Goal: Task Accomplishment & Management: Use online tool/utility

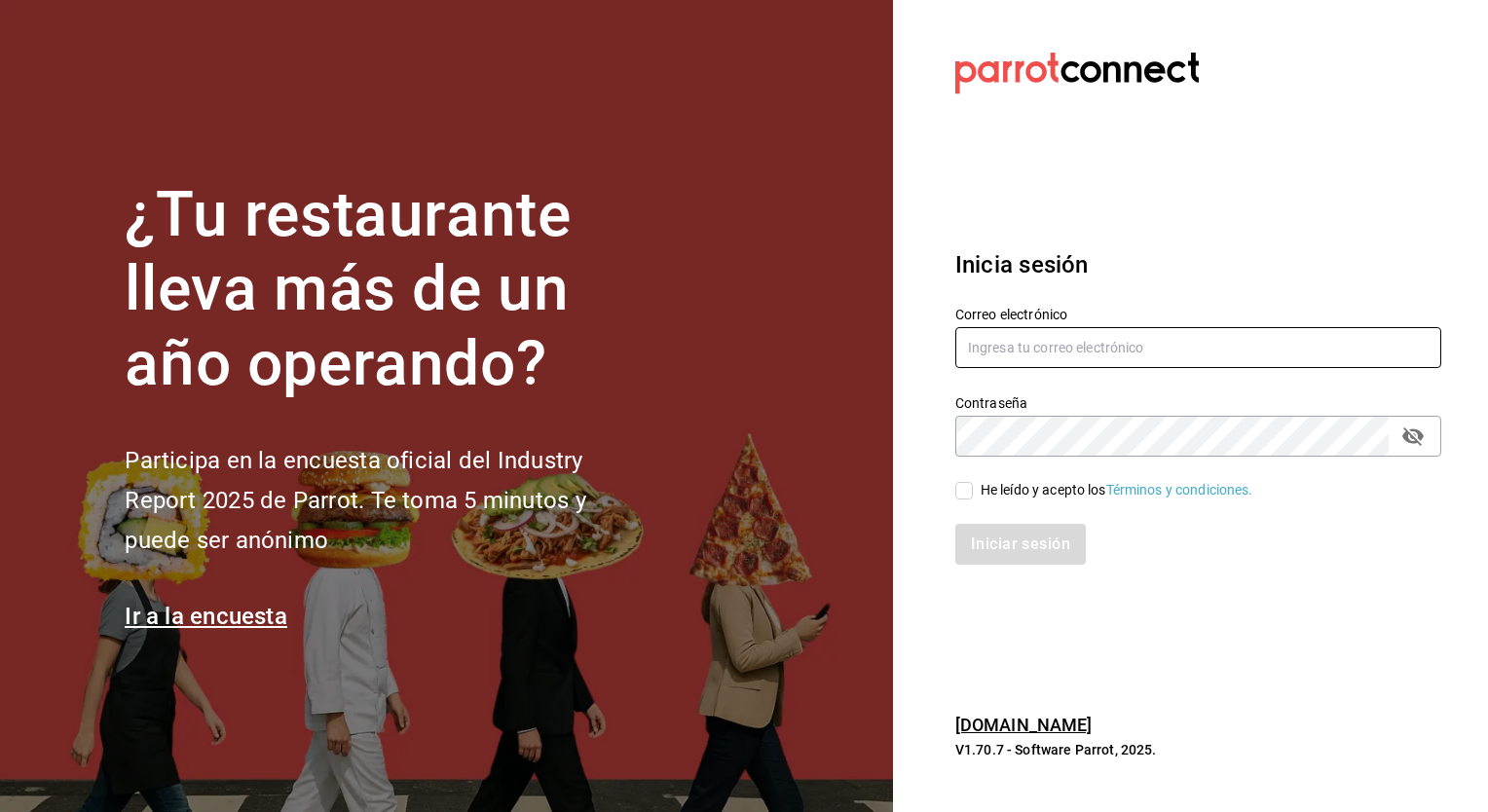
type input "[EMAIL_ADDRESS][PERSON_NAME][DOMAIN_NAME]"
click at [969, 484] on input "He leído y acepto los Términos y condiciones." at bounding box center [964, 491] width 18 height 18
checkbox input "true"
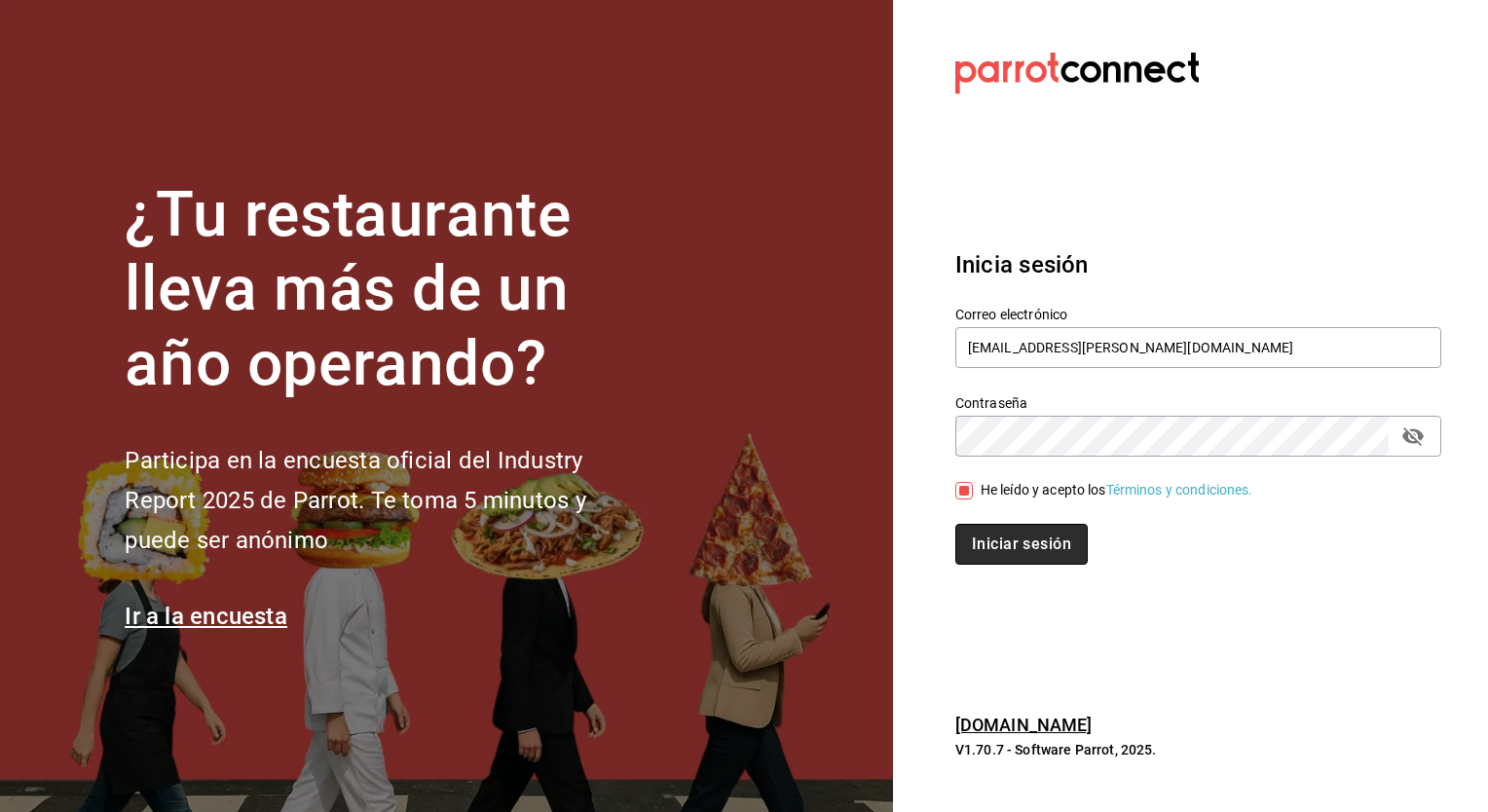
click at [993, 538] on button "Iniciar sesión" at bounding box center [1021, 544] width 132 height 41
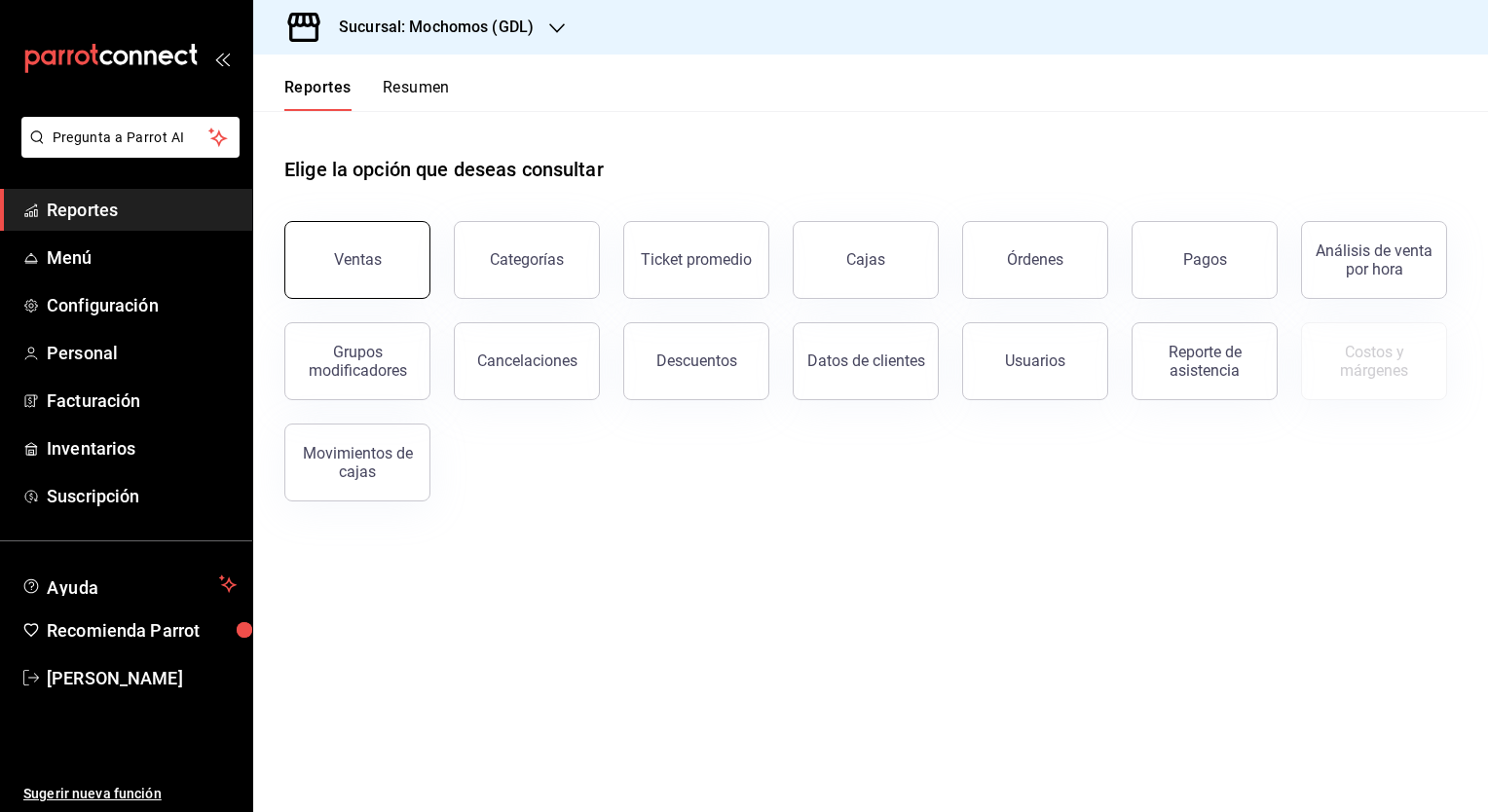
click at [336, 253] on div "Ventas" at bounding box center [358, 260] width 48 height 19
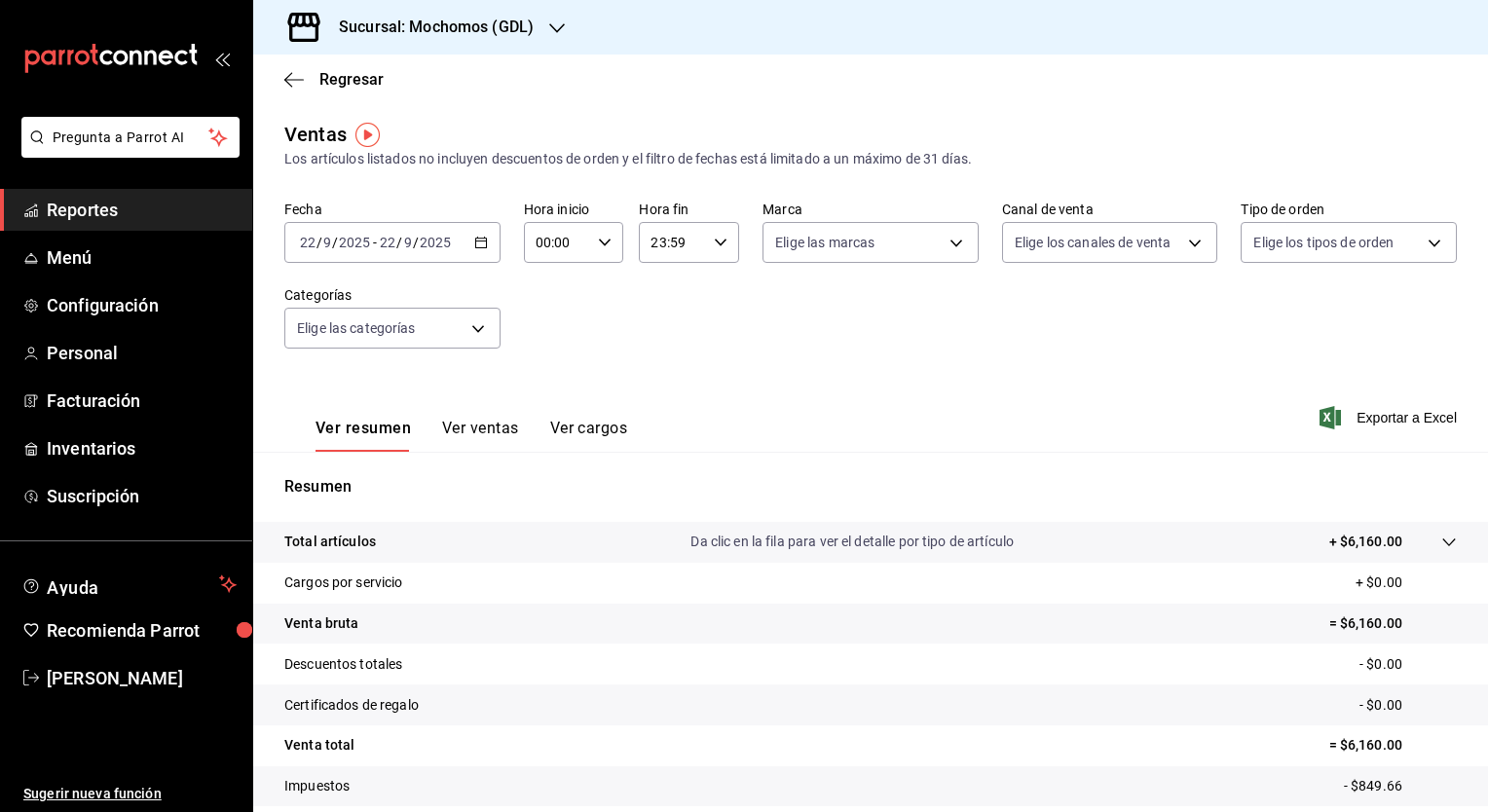
click at [476, 247] on icon "button" at bounding box center [482, 243] width 14 height 14
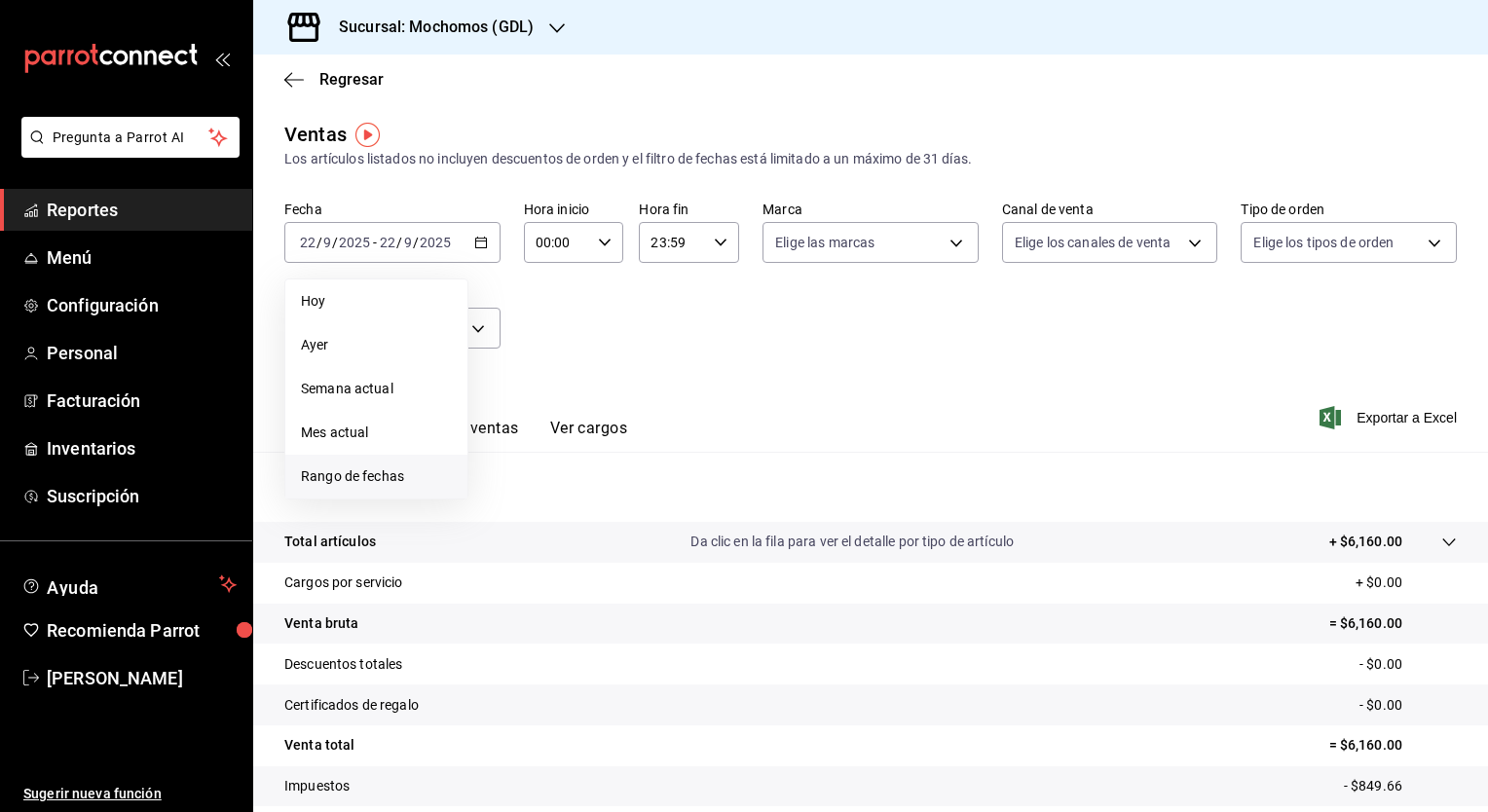
click at [374, 484] on span "Rango de fechas" at bounding box center [376, 477] width 151 height 21
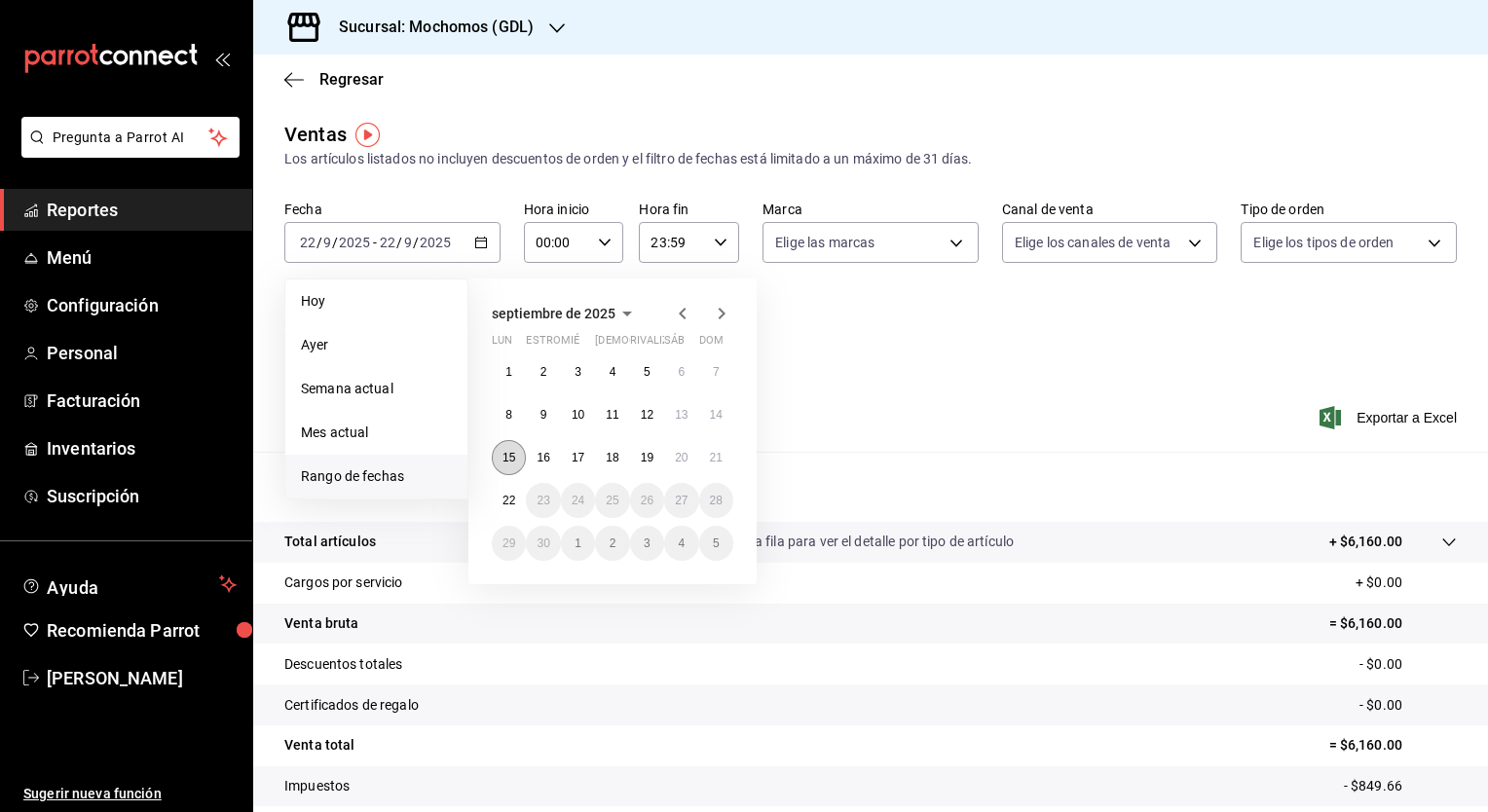
click at [520, 462] on button "15" at bounding box center [509, 457] width 34 height 35
click at [513, 494] on abbr "22" at bounding box center [509, 501] width 13 height 14
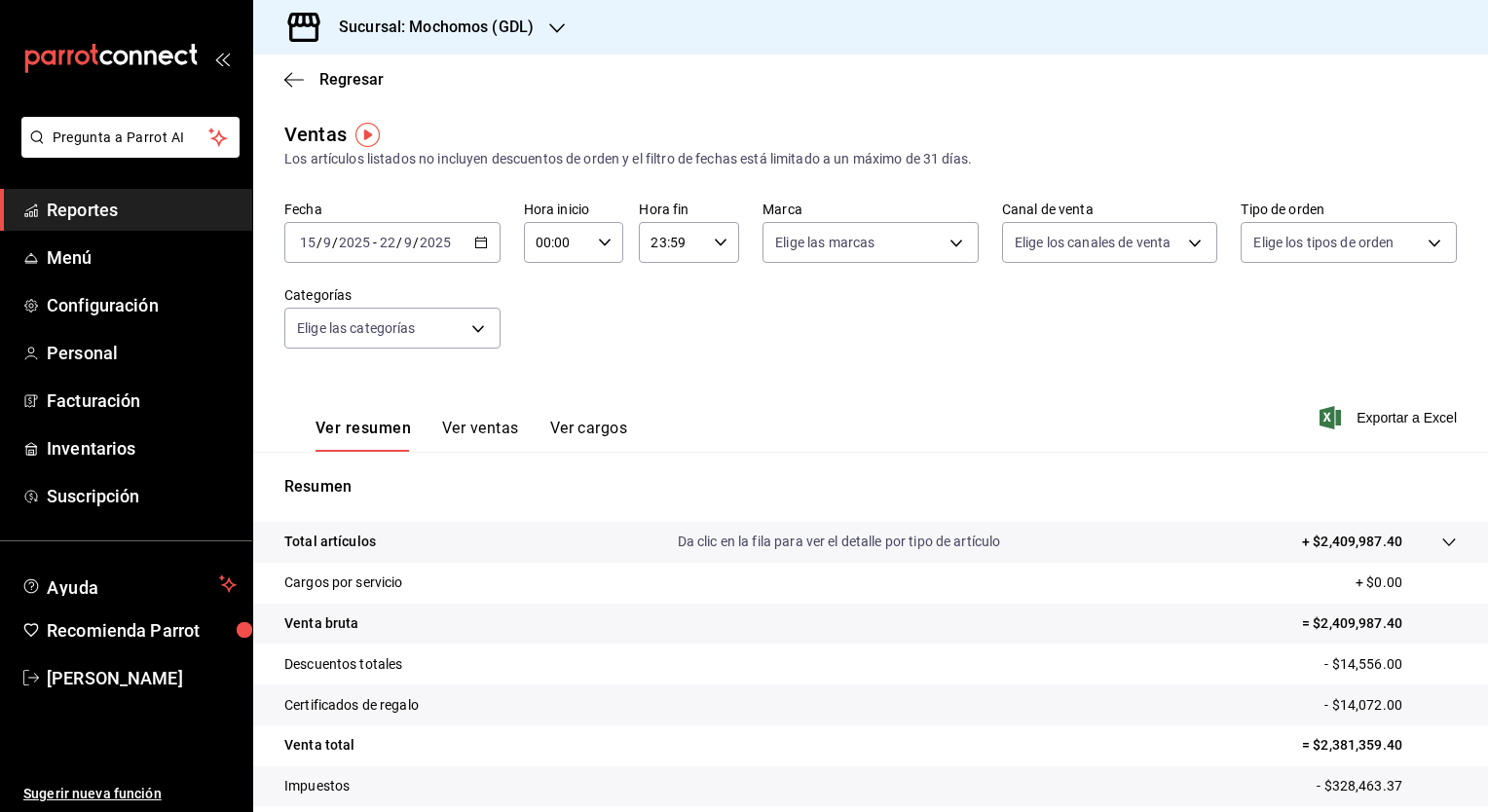
click at [604, 239] on icon "button" at bounding box center [605, 243] width 14 height 14
click at [540, 380] on span "05" at bounding box center [545, 382] width 19 height 16
type input "05:00"
click at [733, 248] on div at bounding box center [744, 406] width 1488 height 812
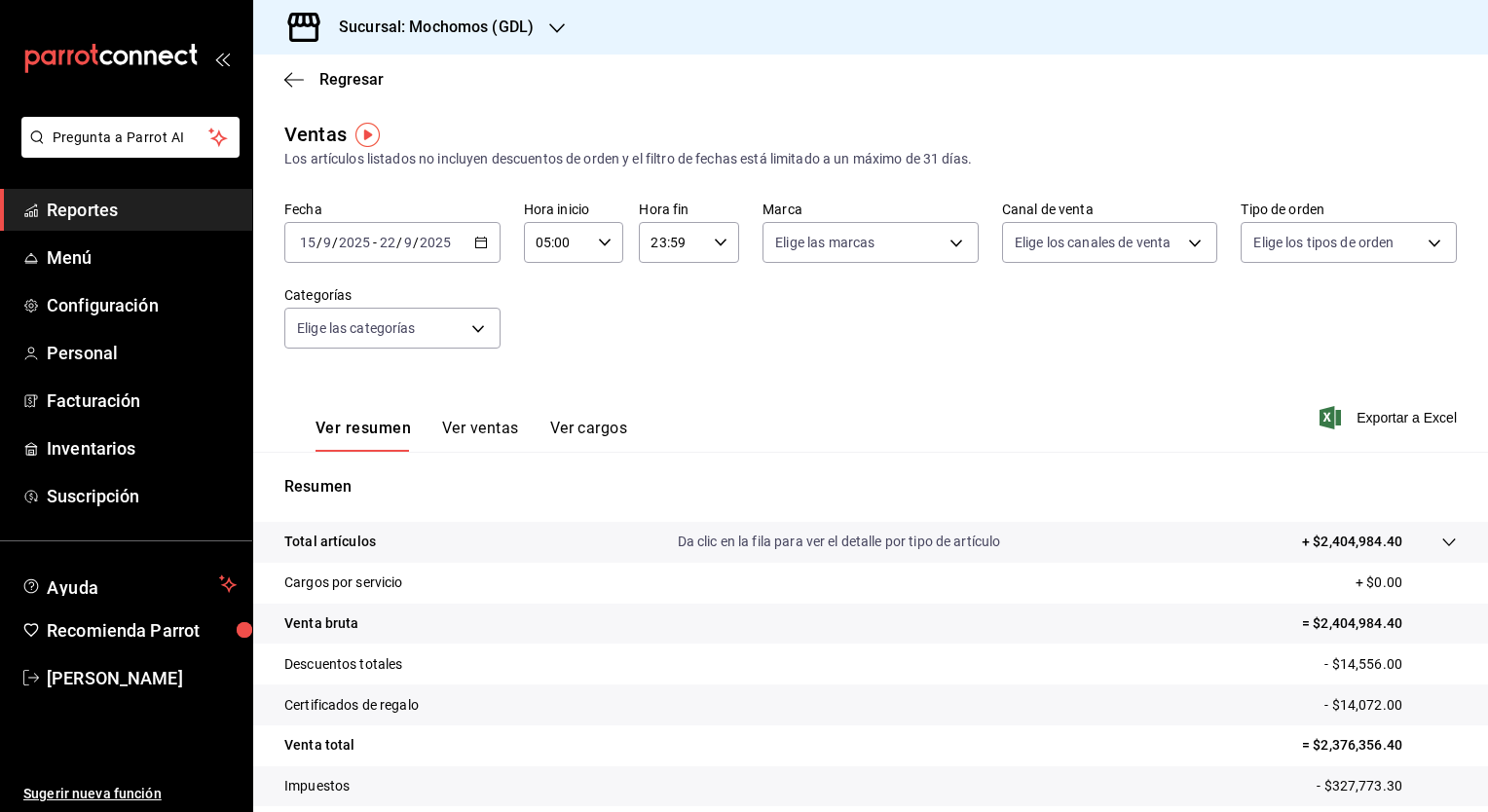
click at [724, 249] on div "23:59 Hora fin" at bounding box center [689, 242] width 101 height 41
drag, startPoint x: 710, startPoint y: 296, endPoint x: 663, endPoint y: 300, distance: 47.2
click at [663, 300] on div "00 01 02 03 04 05 06 07 08 09 10 11 12 13 14 15 16 17 18 19 20 21 22 23 00 01 0…" at bounding box center [684, 346] width 99 height 156
click at [703, 294] on span "00" at bounding box center [710, 293] width 19 height 16
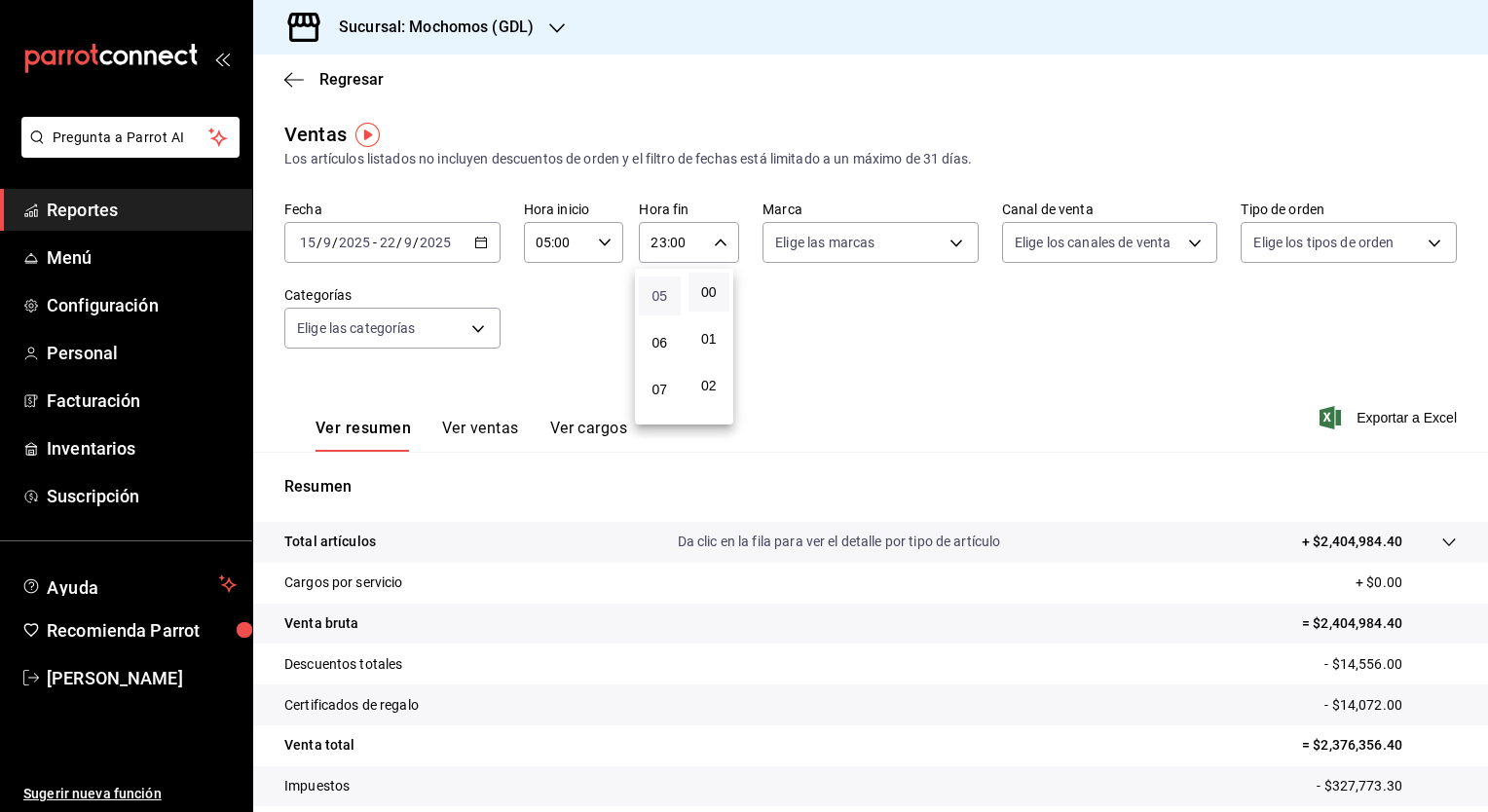
click at [666, 296] on span "05" at bounding box center [660, 297] width 19 height 16
type input "05:00"
click at [959, 250] on div at bounding box center [744, 406] width 1488 height 812
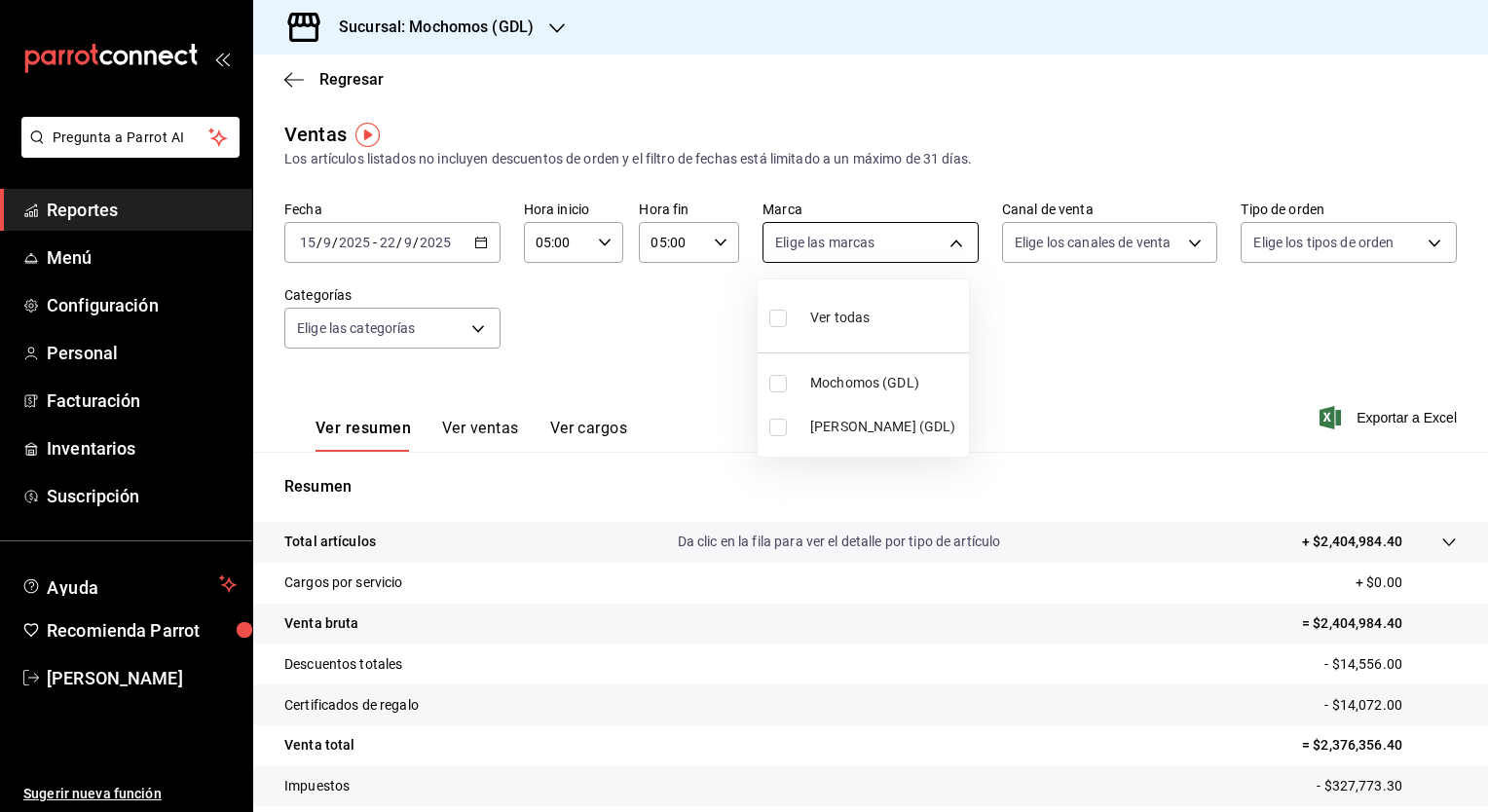
click at [950, 242] on body "Pregunta a Parrot AI Reportes Menú Configuración Personal Facturación Inventari…" at bounding box center [744, 406] width 1488 height 812
click at [780, 317] on input "checkbox" at bounding box center [778, 318] width 18 height 18
checkbox input "true"
type input "36c25d4a-7cb0-456c-a434-e981d54830bc,9cac9703-0c5a-4d8b-addd-5b6b571d65b9"
checkbox input "true"
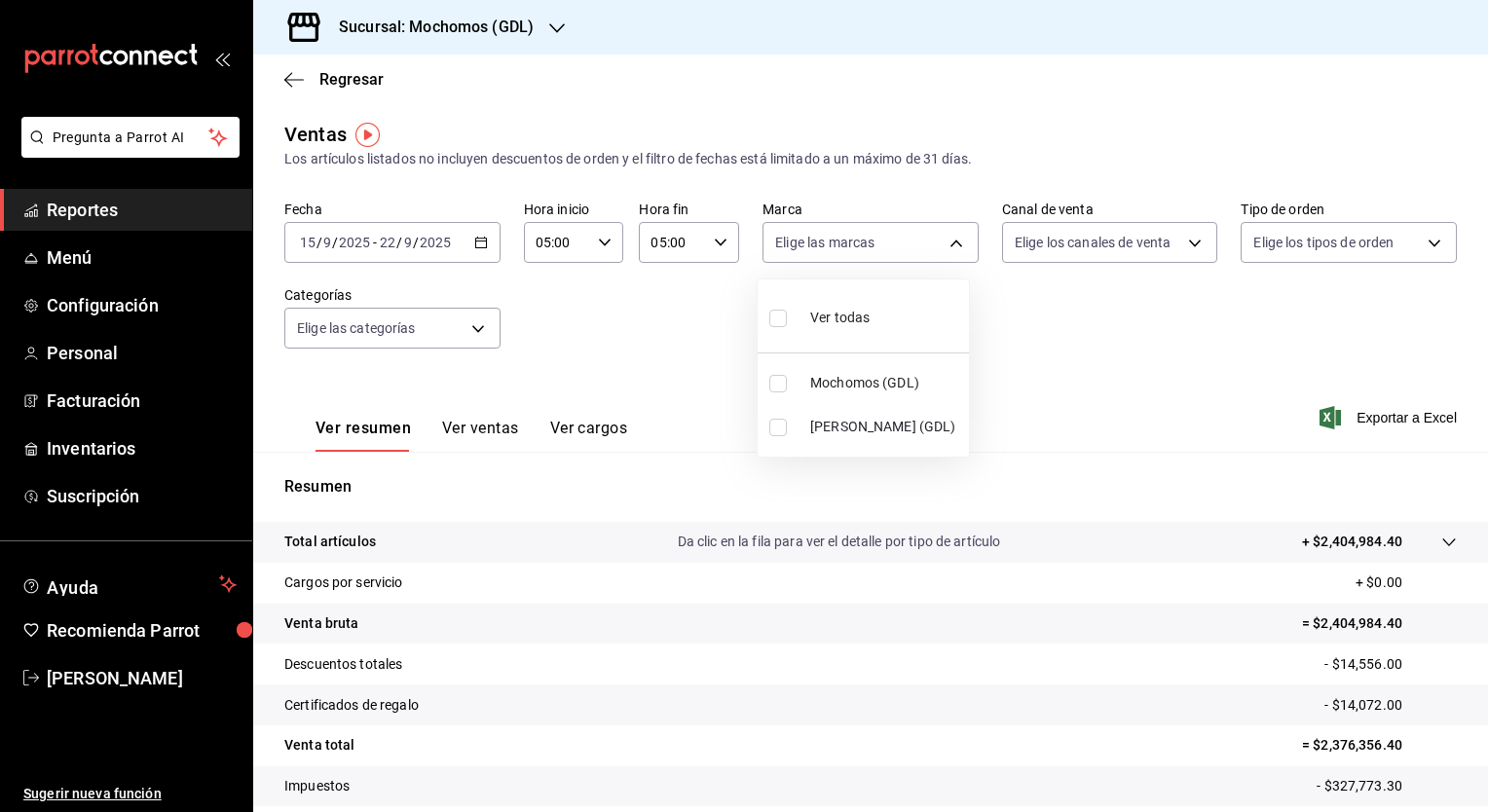
checkbox input "true"
click at [1187, 243] on div at bounding box center [744, 406] width 1488 height 812
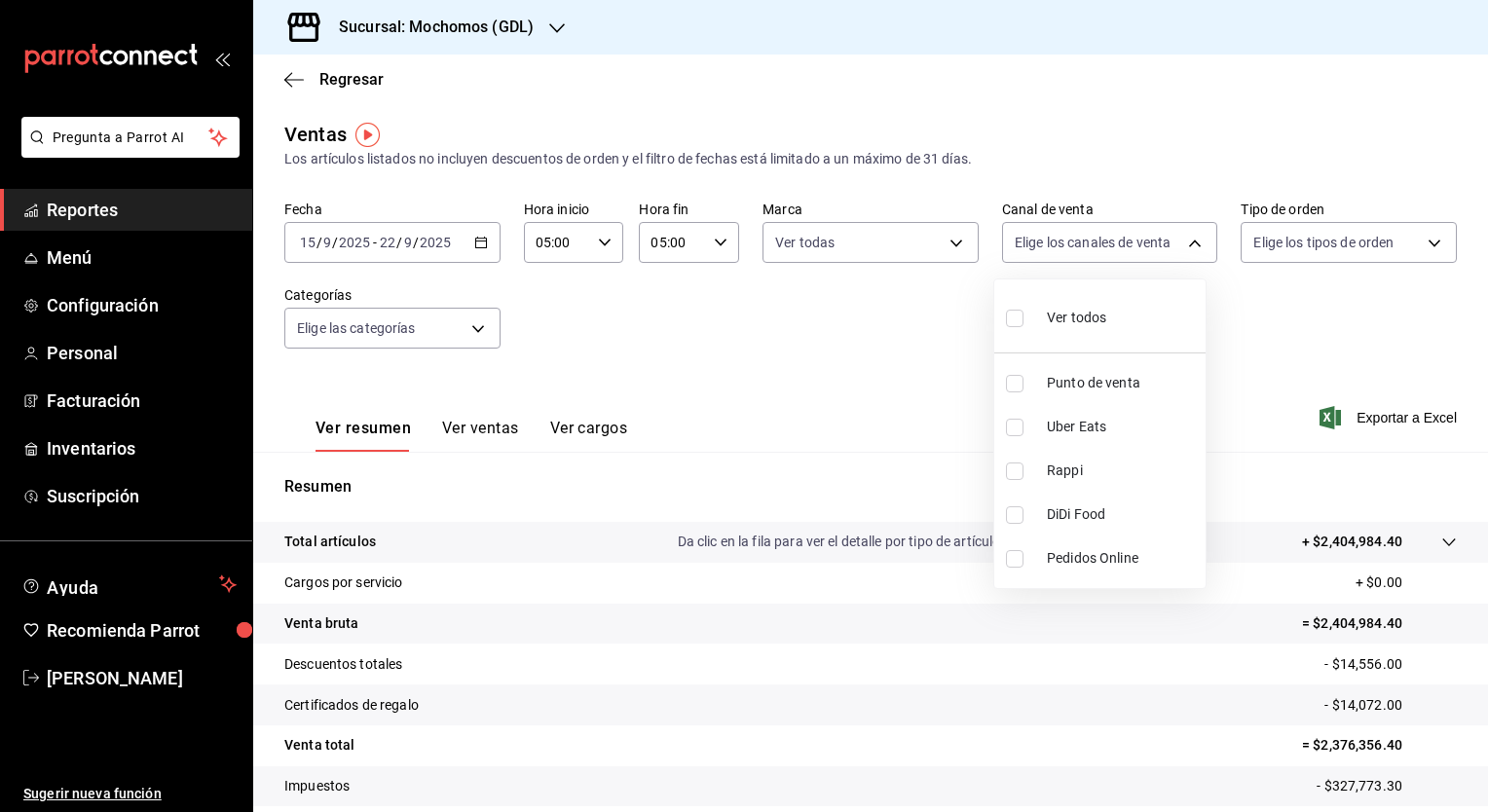
click at [1187, 243] on body "Pregunta a Parrot AI Reportes Menú Configuración Personal Facturación Inventari…" at bounding box center [744, 406] width 1488 height 812
click at [1014, 319] on input "checkbox" at bounding box center [1015, 318] width 18 height 18
checkbox input "true"
type input "PARROT,UBER_EATS,RAPPI,DIDI_FOOD,ONLINE"
checkbox input "true"
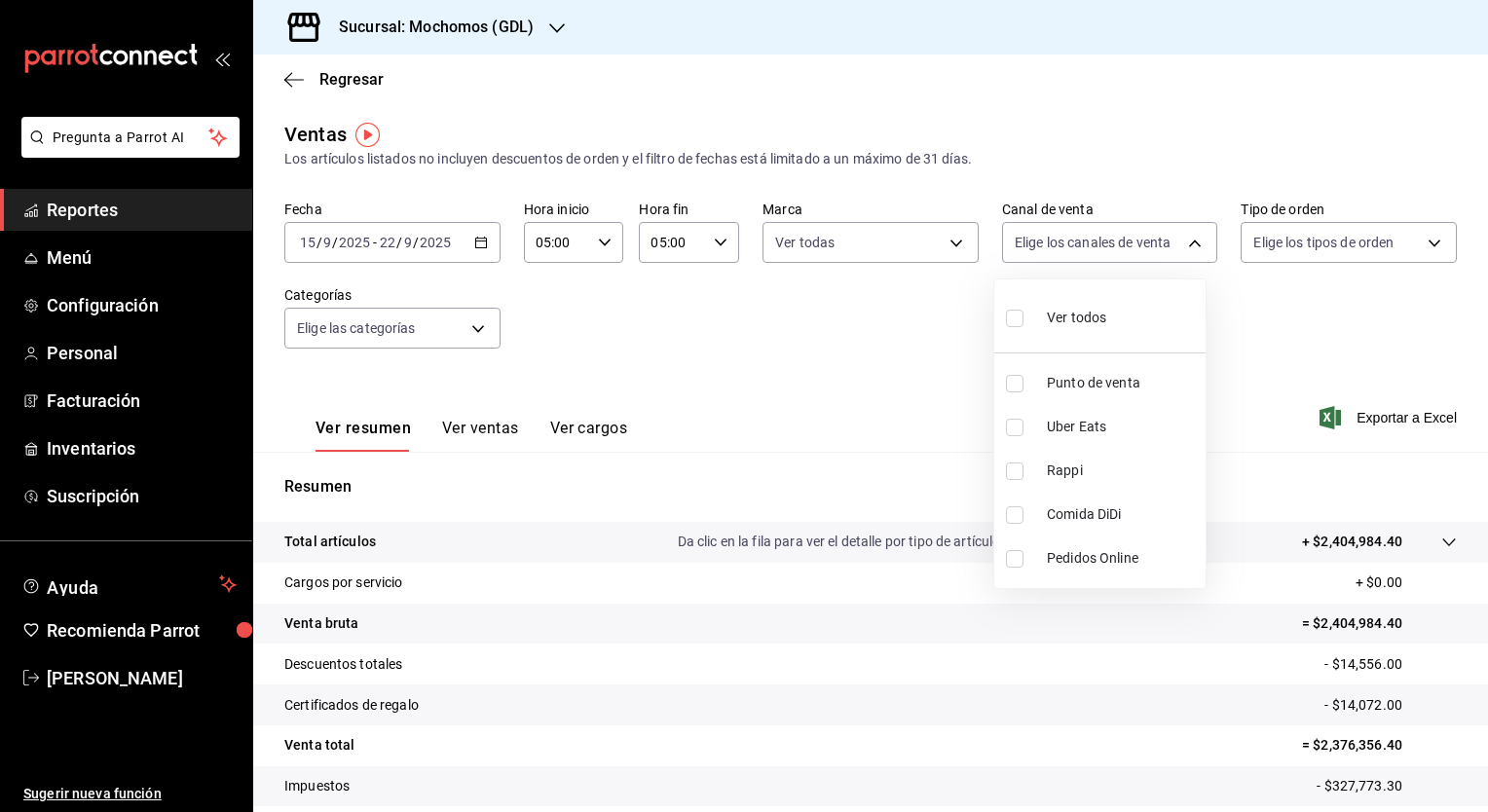
checkbox input "true"
click at [1418, 240] on div at bounding box center [744, 406] width 1488 height 812
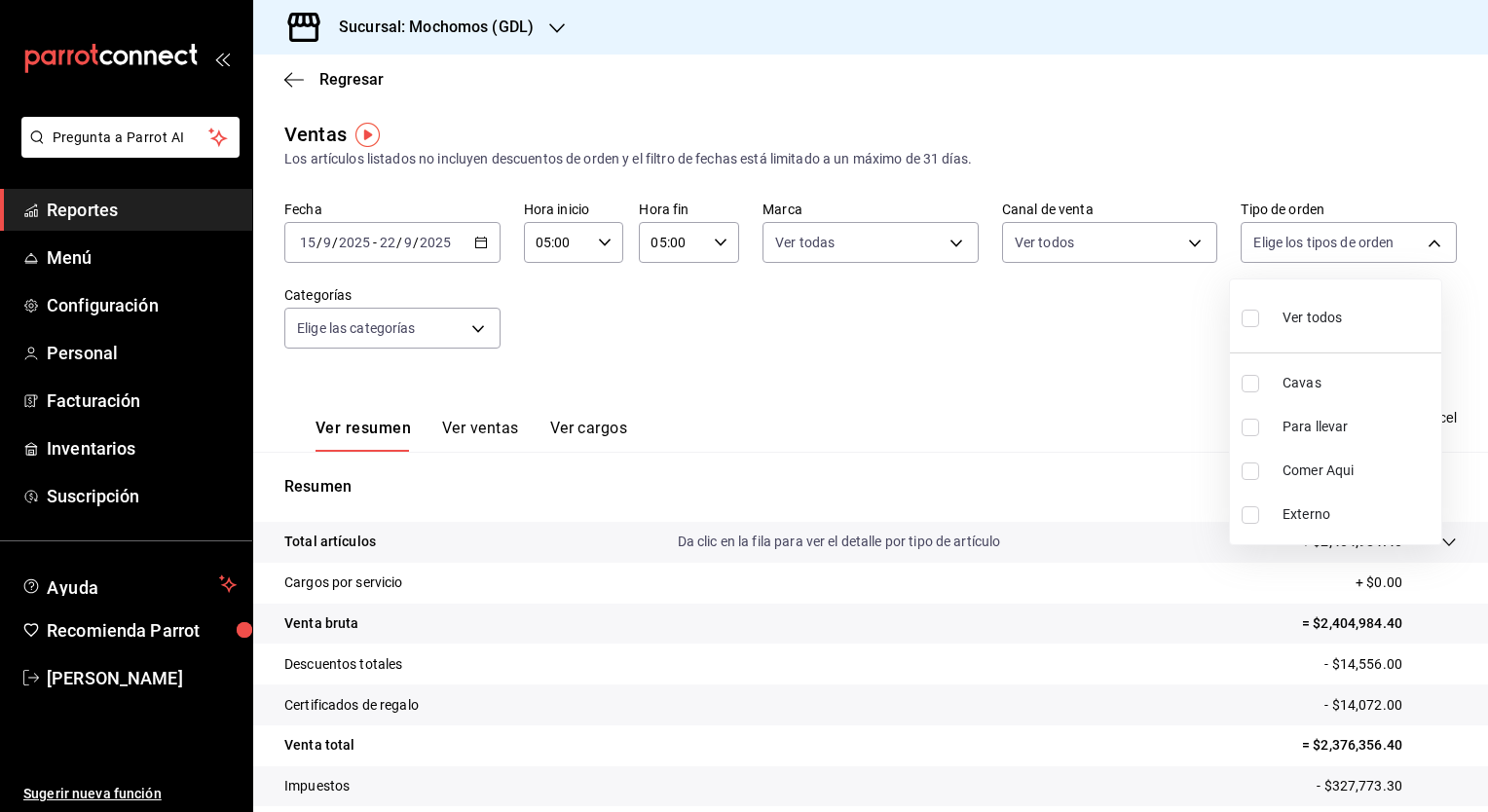
click at [1418, 240] on body "Pregunta a Parrot AI Reportes Menú Configuración Personal Facturación Inventari…" at bounding box center [744, 406] width 1488 height 812
click at [1250, 317] on input "checkbox" at bounding box center [1251, 318] width 18 height 18
checkbox input "true"
type input "c3d0baef-30c0-4718-9d76-caab43e27316,13c4cc4a-99d2-42c0-ba96-c3de8c08c13d,7b791…"
checkbox input "true"
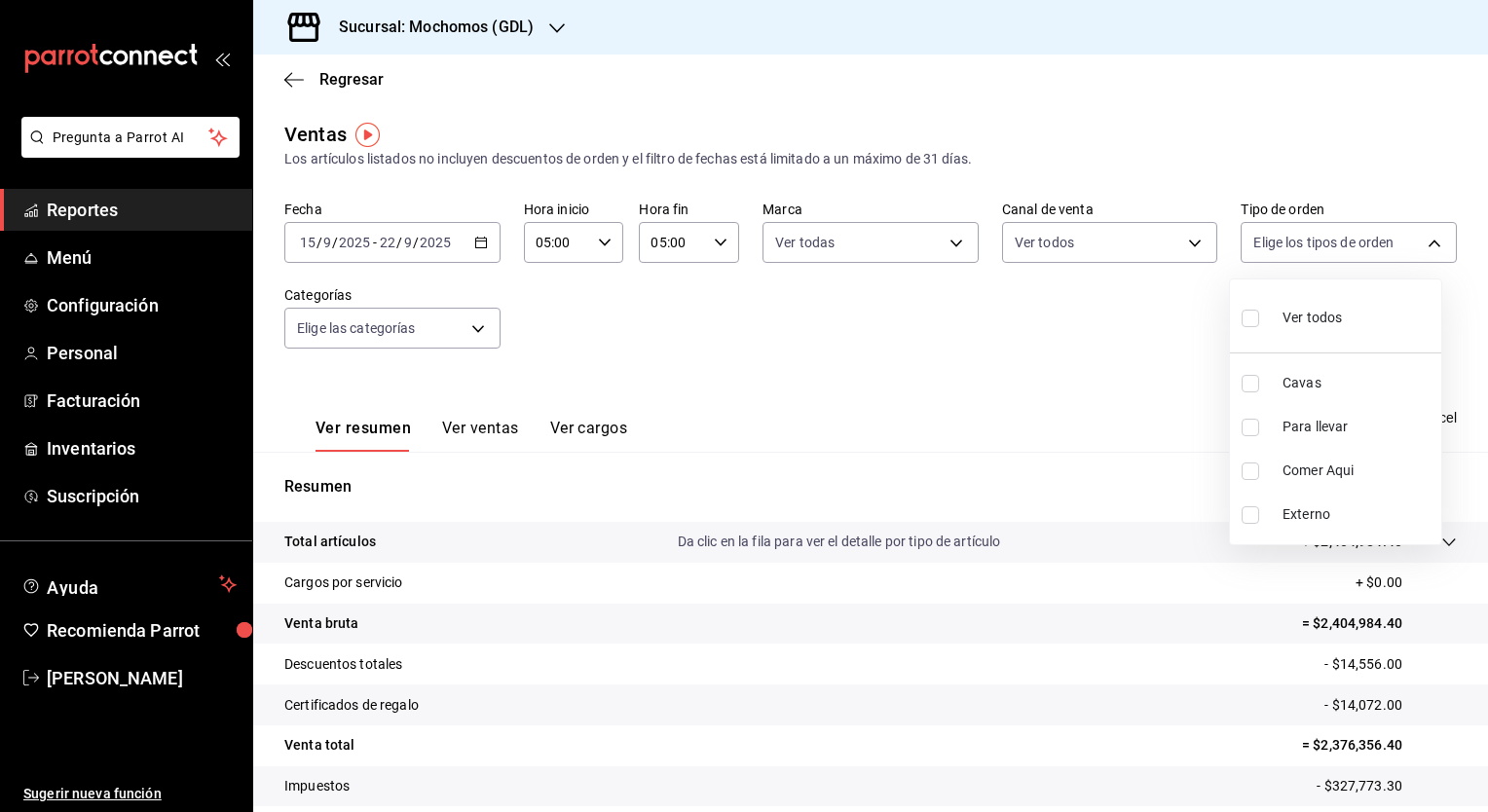
checkbox input "true"
click at [468, 325] on div at bounding box center [744, 406] width 1488 height 812
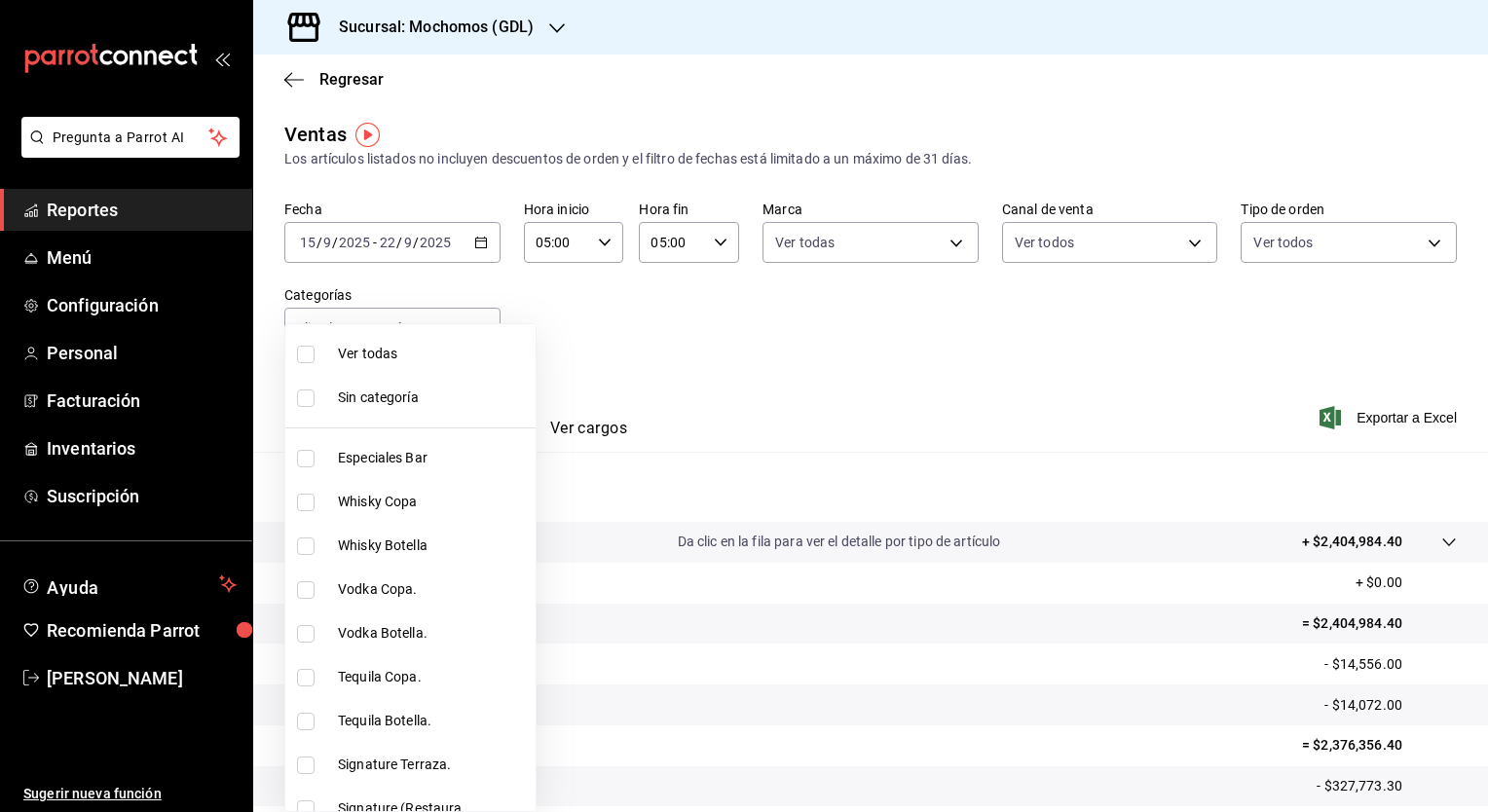
click at [468, 325] on body "Pregunta a Parrot AI Reportes Menú Configuración Personal Facturación Inventari…" at bounding box center [744, 406] width 1488 height 812
click at [308, 360] on input "checkbox" at bounding box center [307, 354] width 18 height 18
checkbox input "true"
type input "c0db8a99-aef8-4e9c-862d-72763fc5d605,0e6da5ad-e1ed-4623-8a7f-4db137866549,4ba6e…"
checkbox input "true"
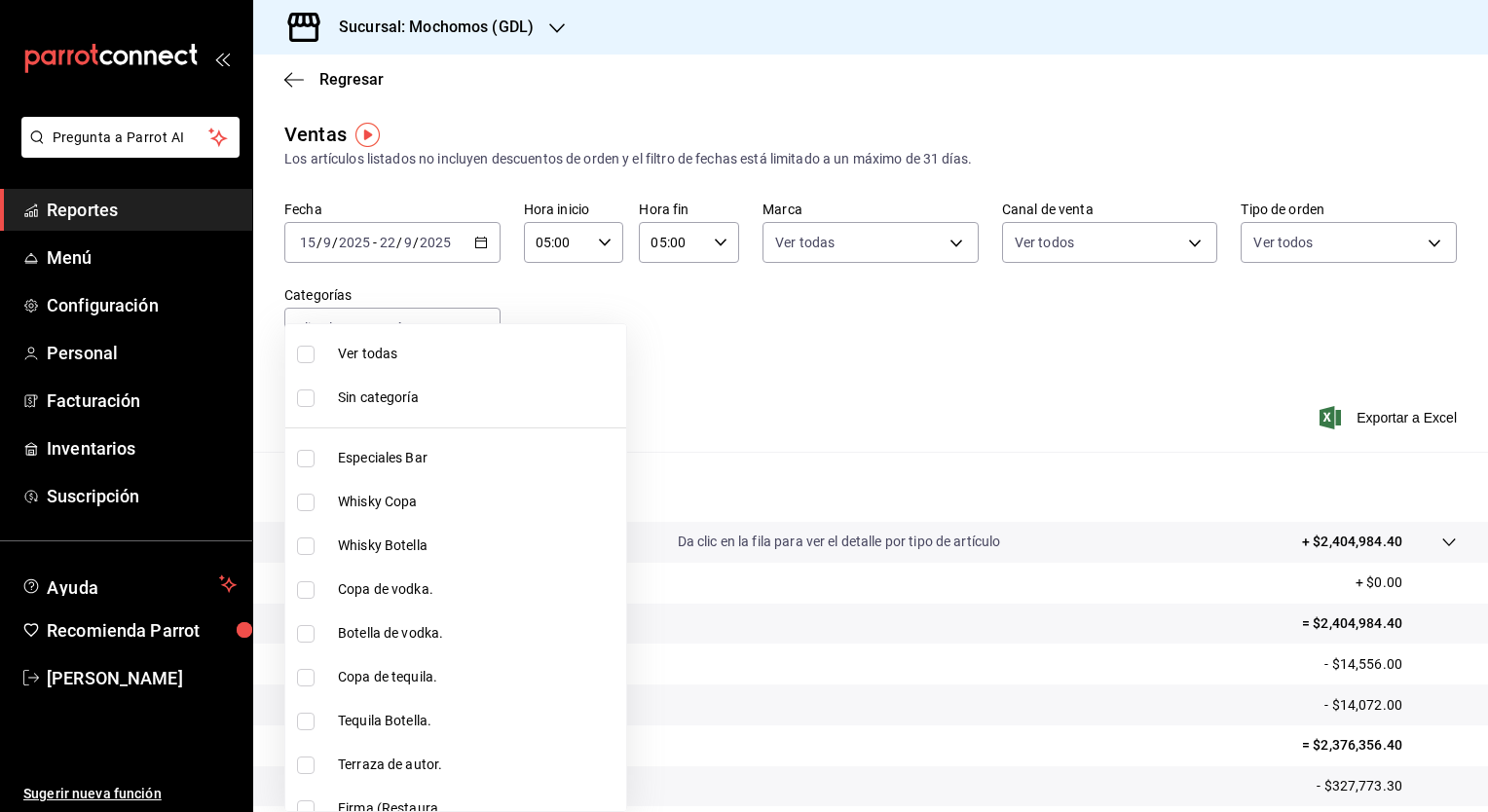
checkbox input "true"
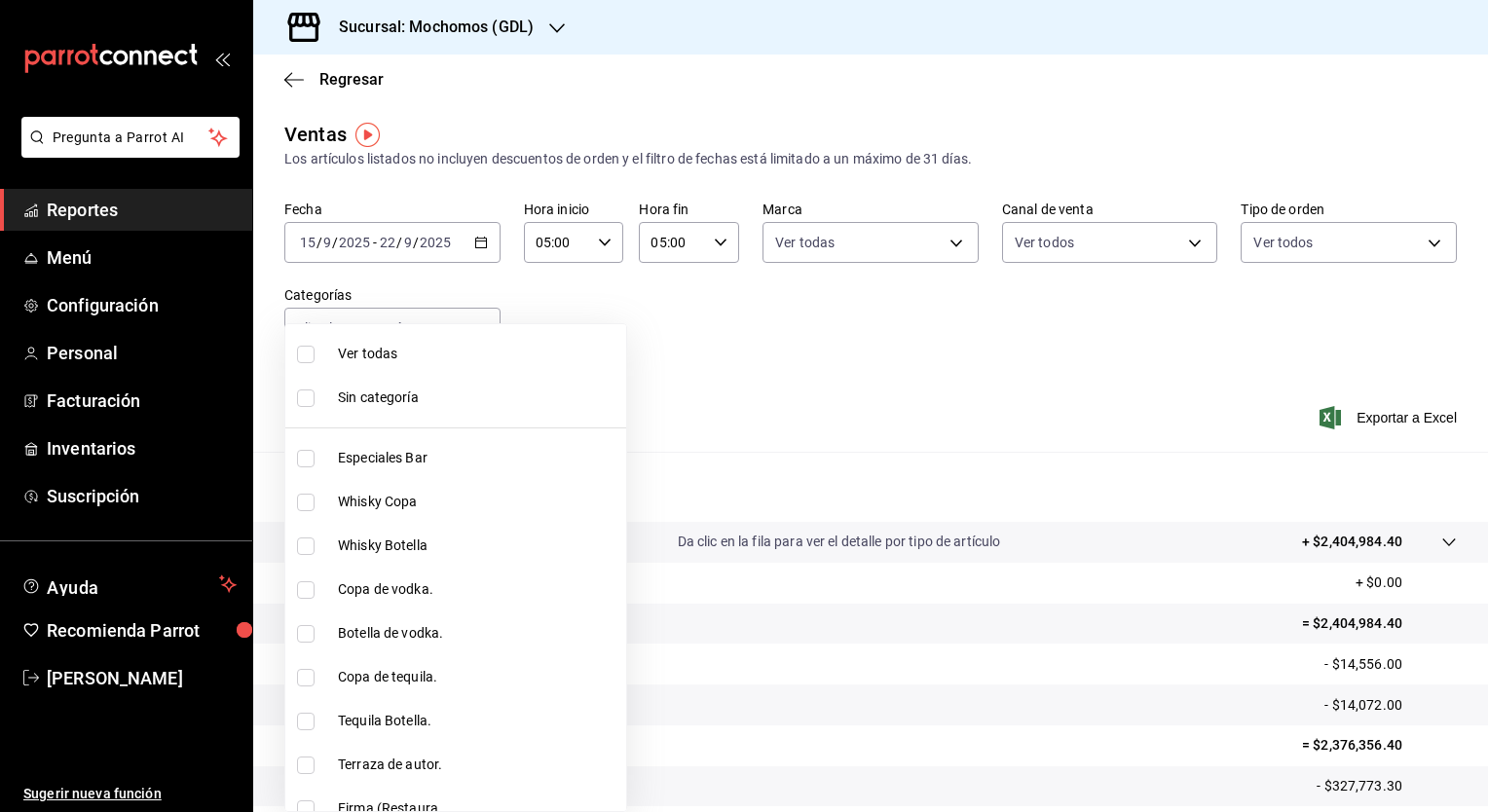
checkbox input "true"
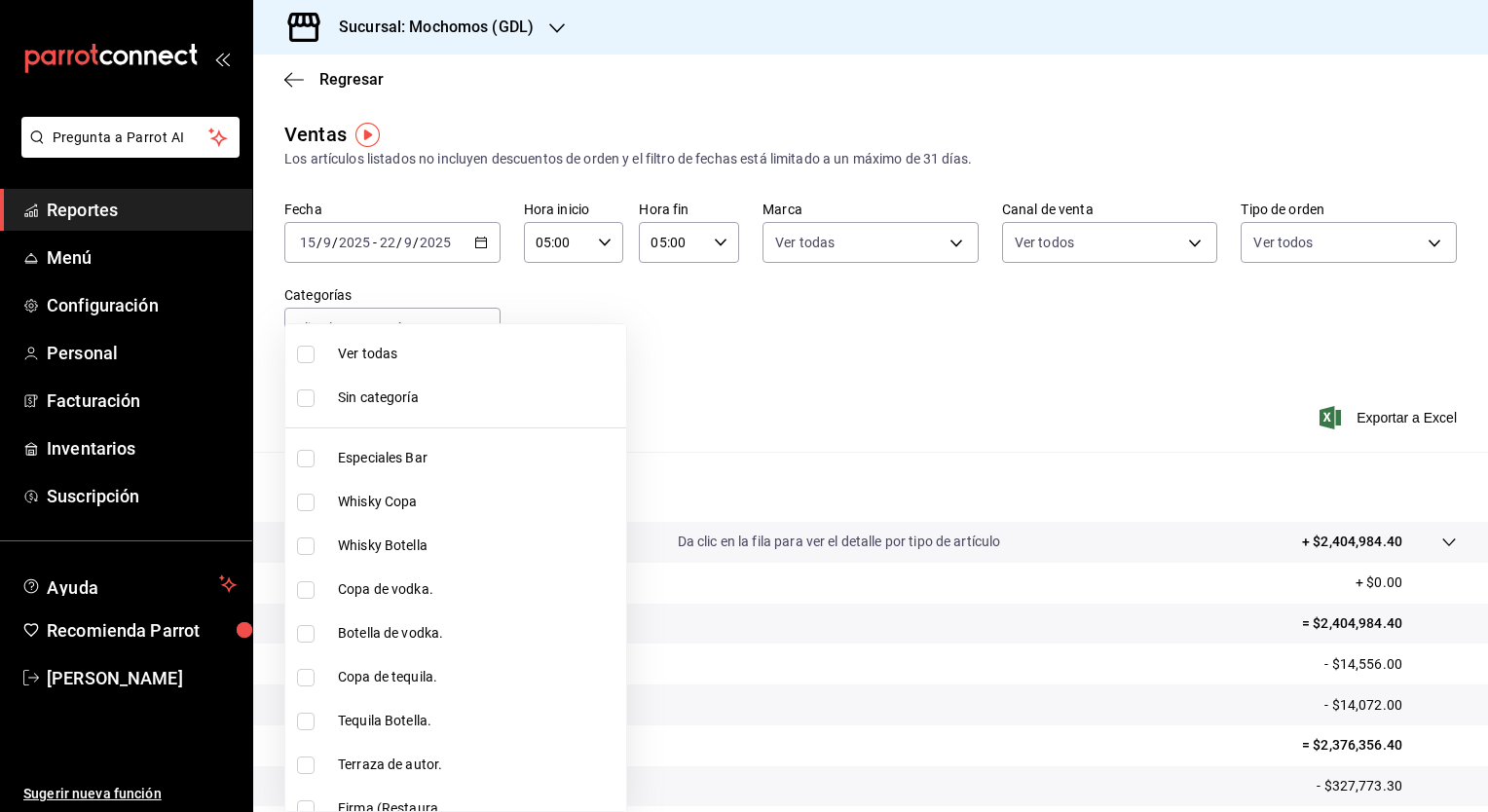
checkbox input "true"
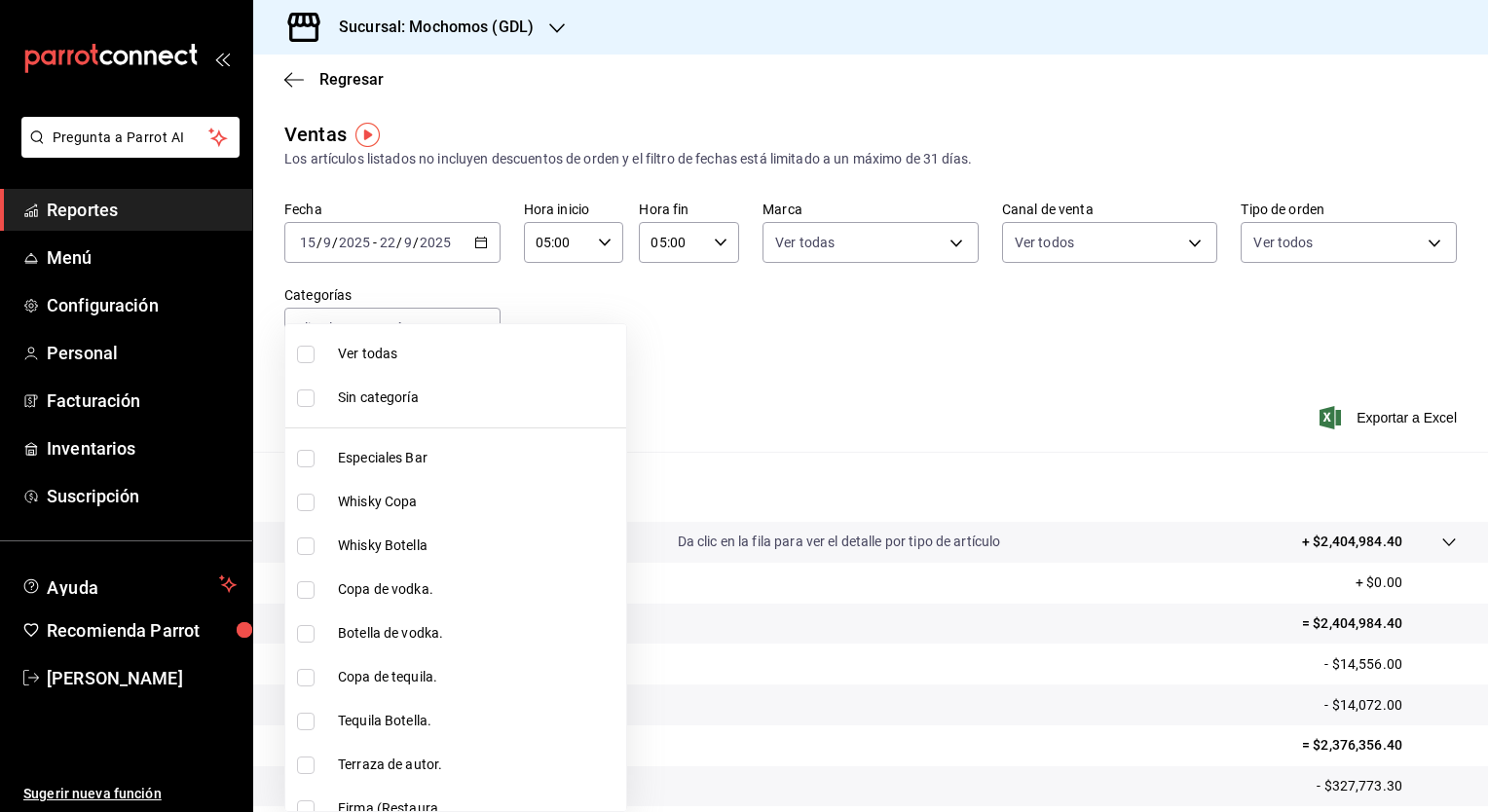
checkbox input "true"
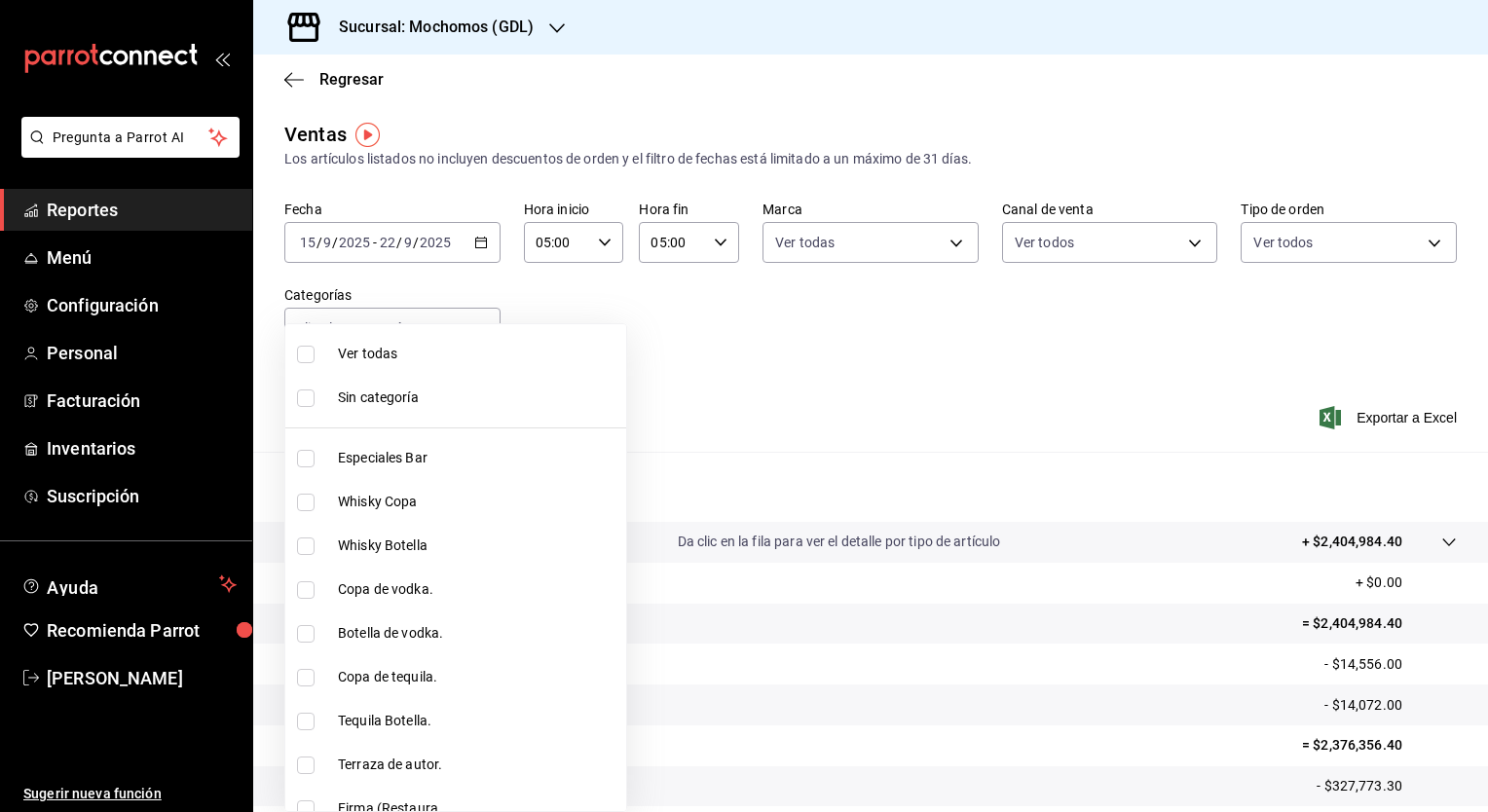
checkbox input "true"
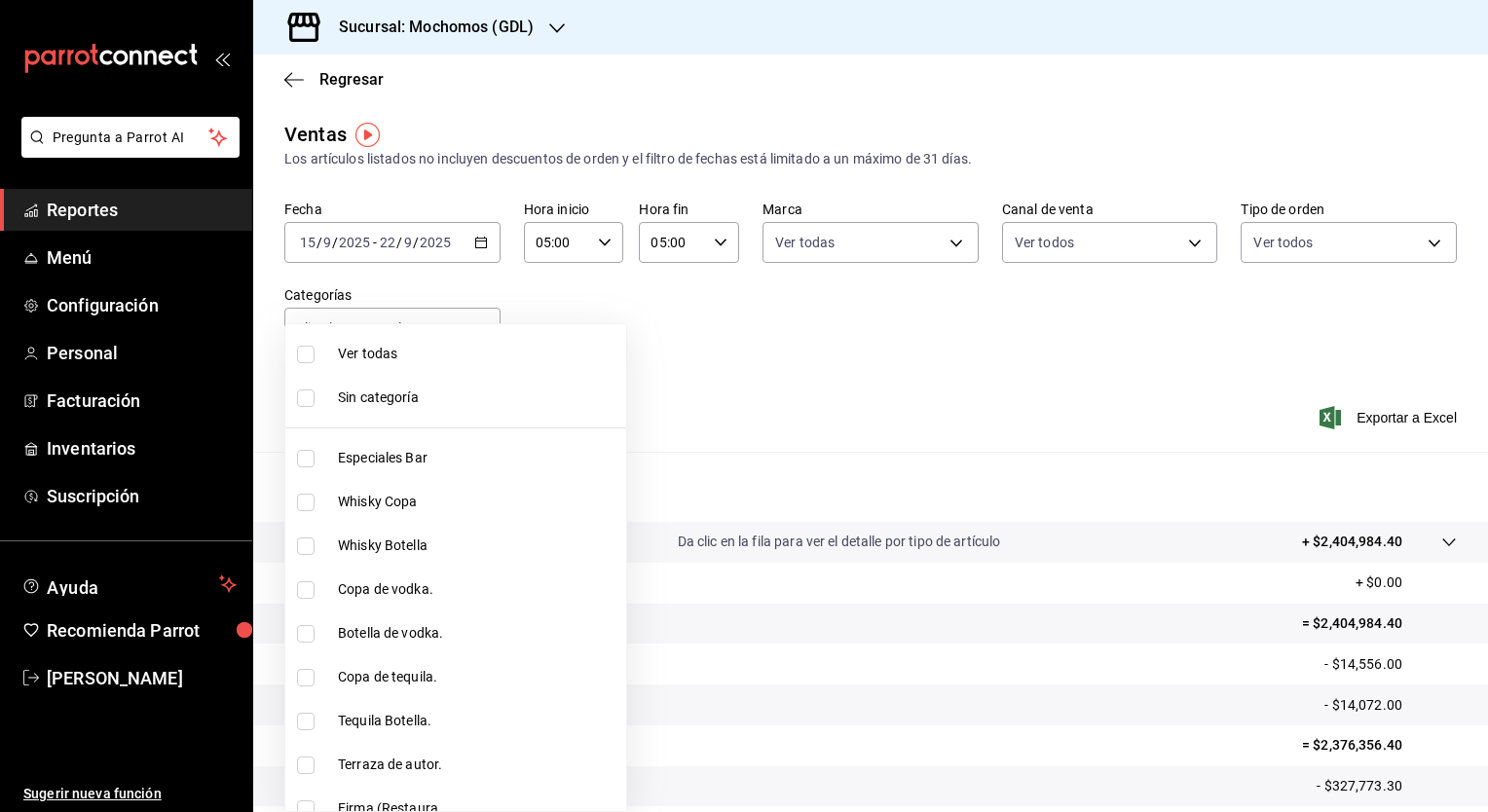
checkbox input "true"
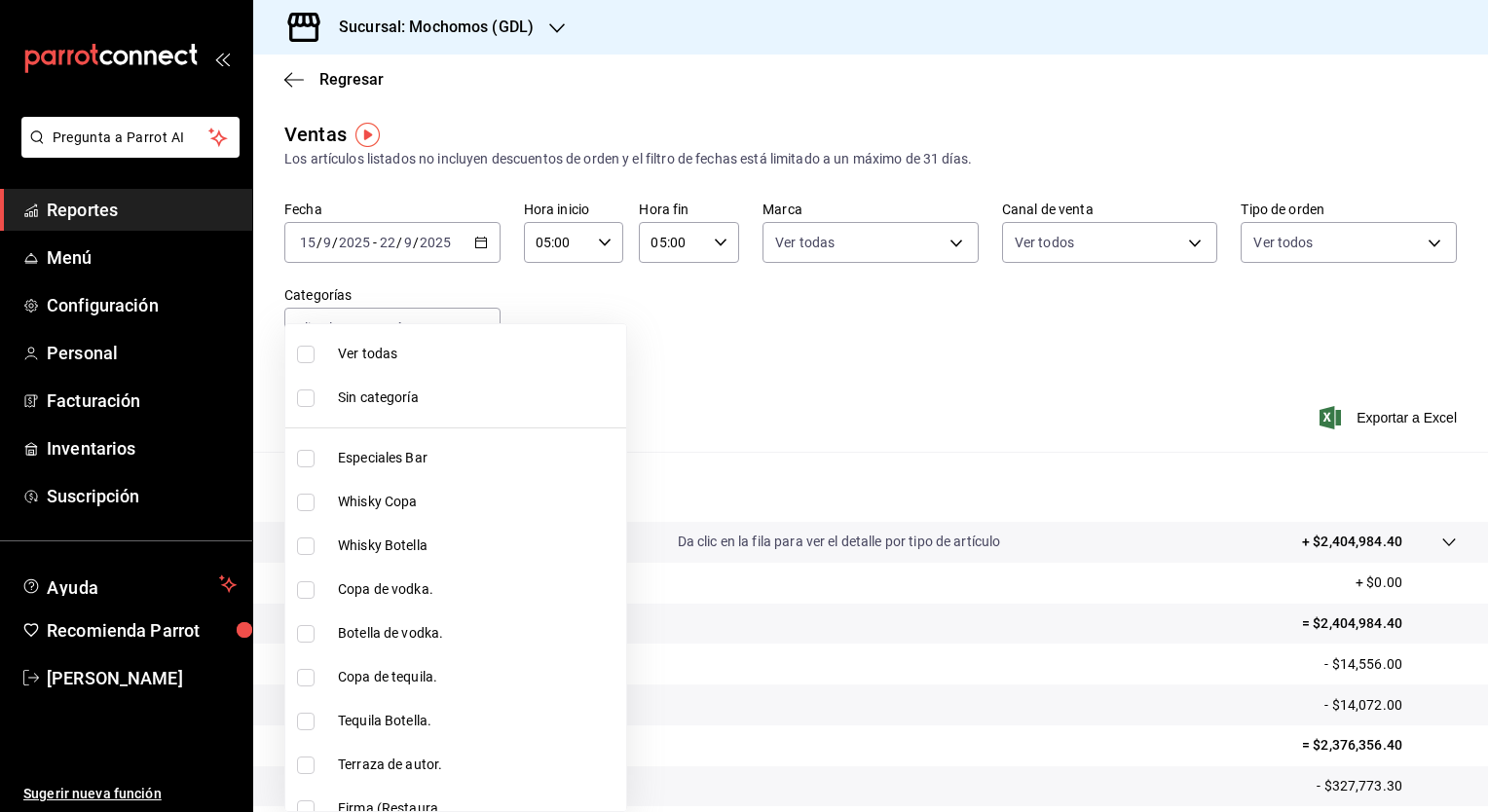
checkbox input "true"
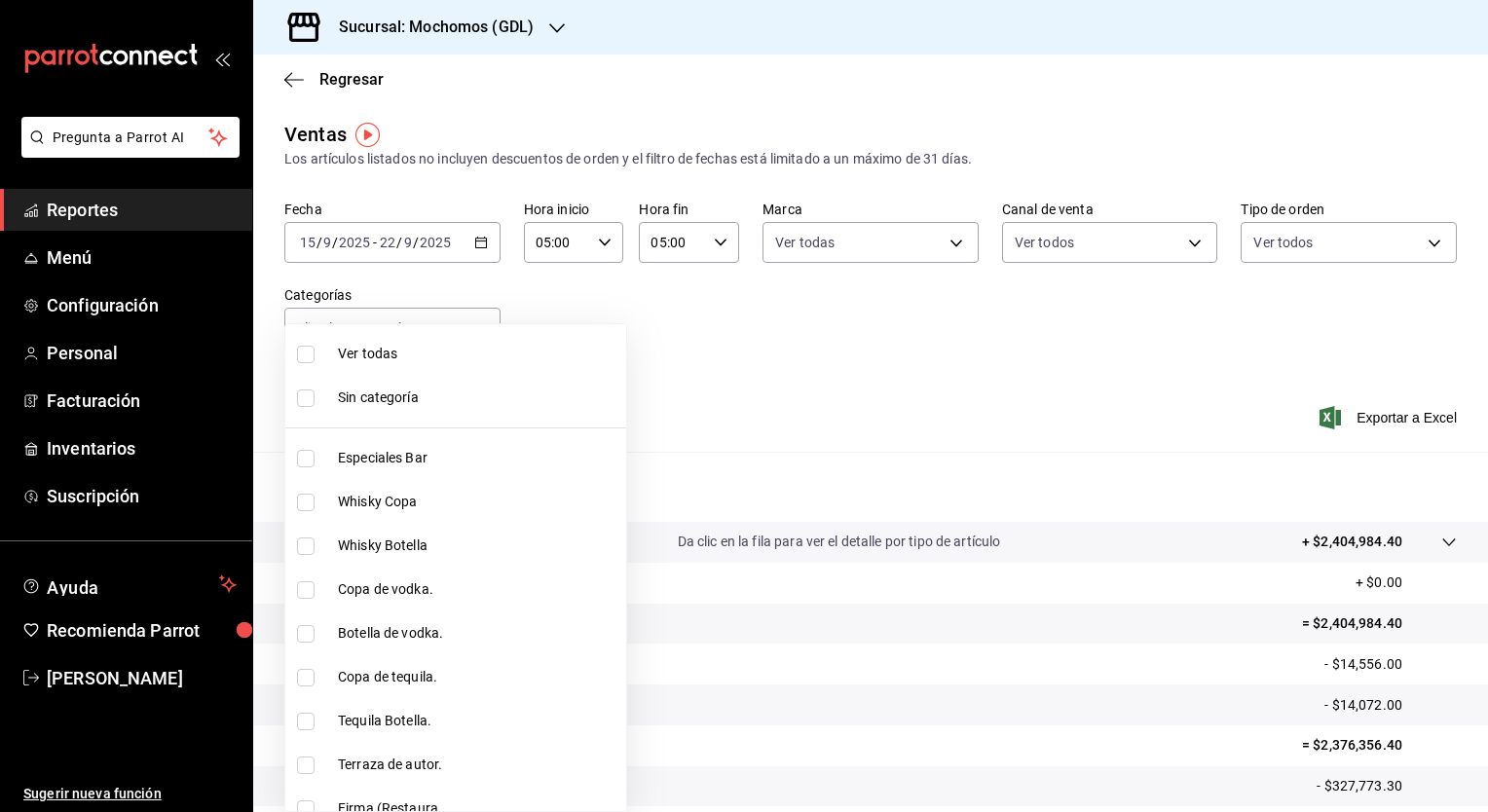
checkbox input "true"
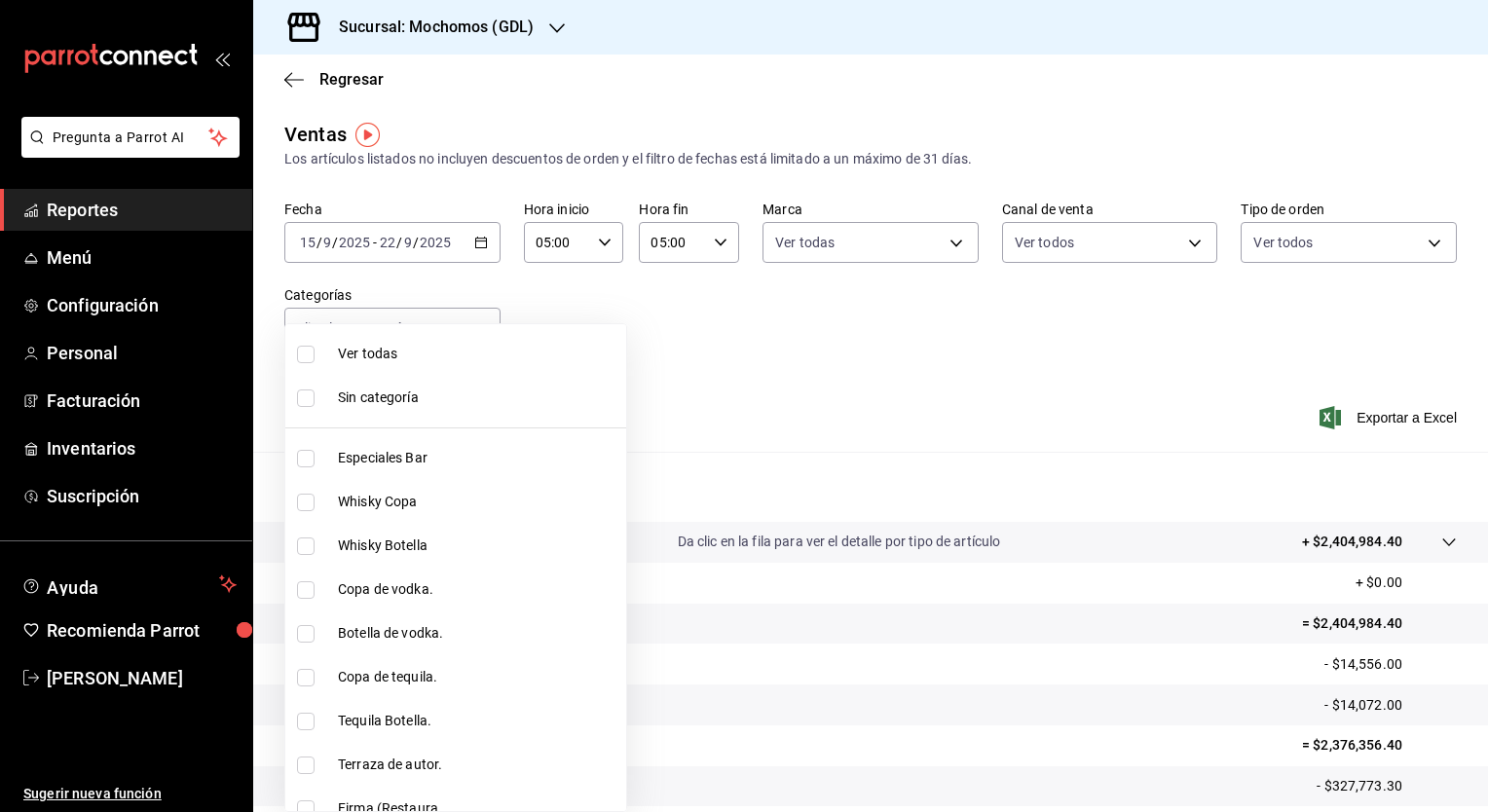
checkbox input "true"
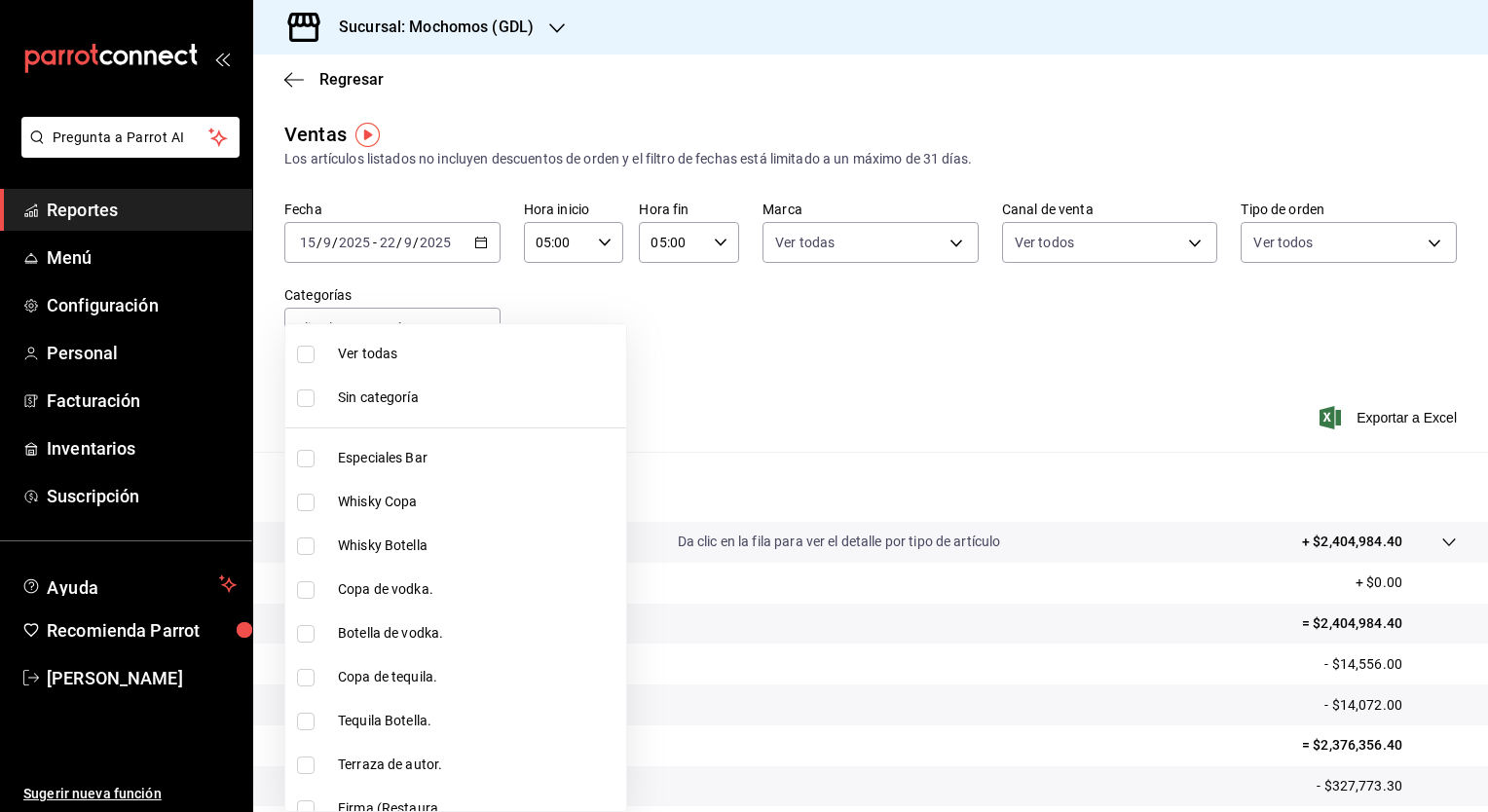
checkbox input "true"
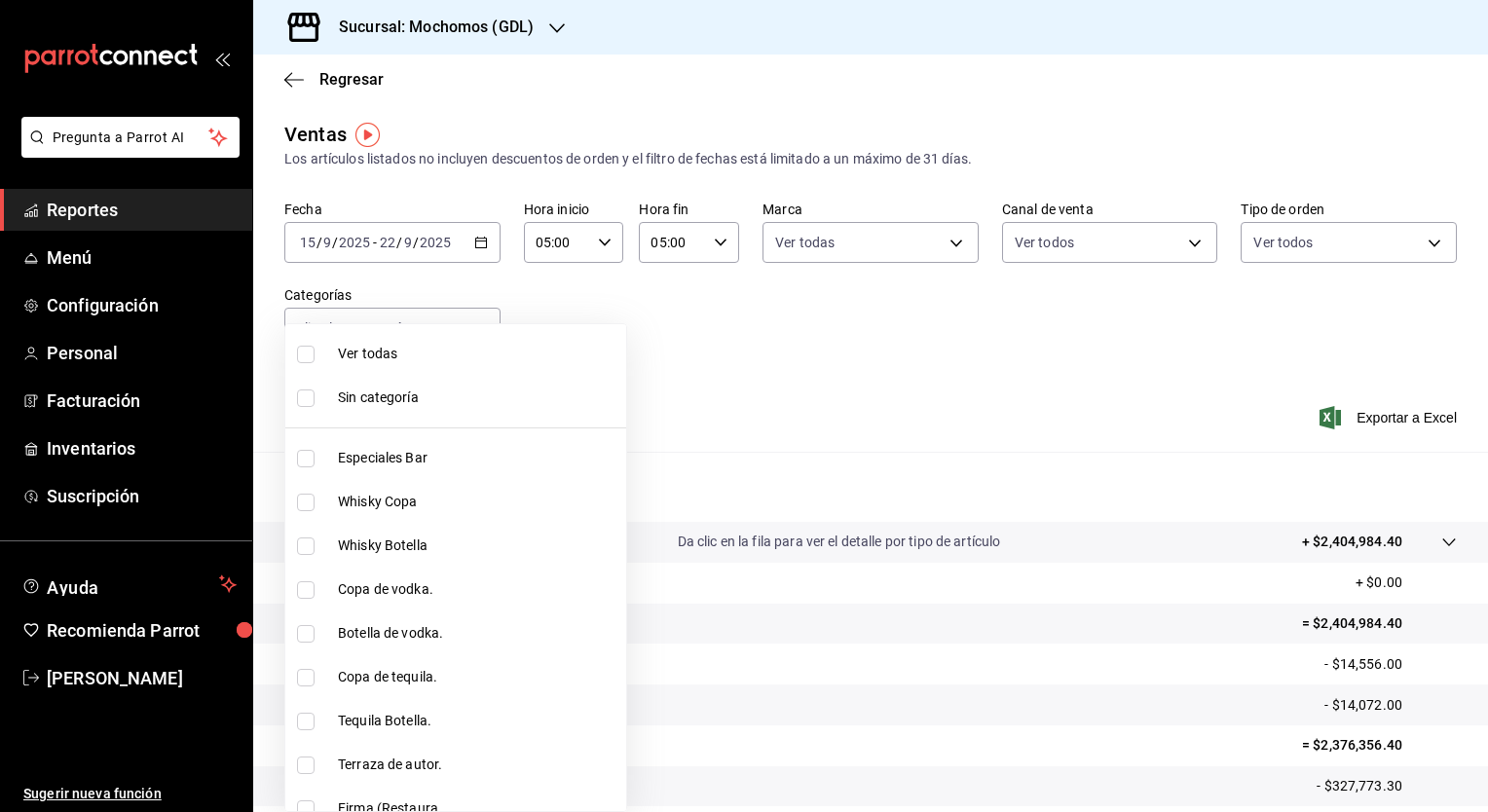
checkbox input "true"
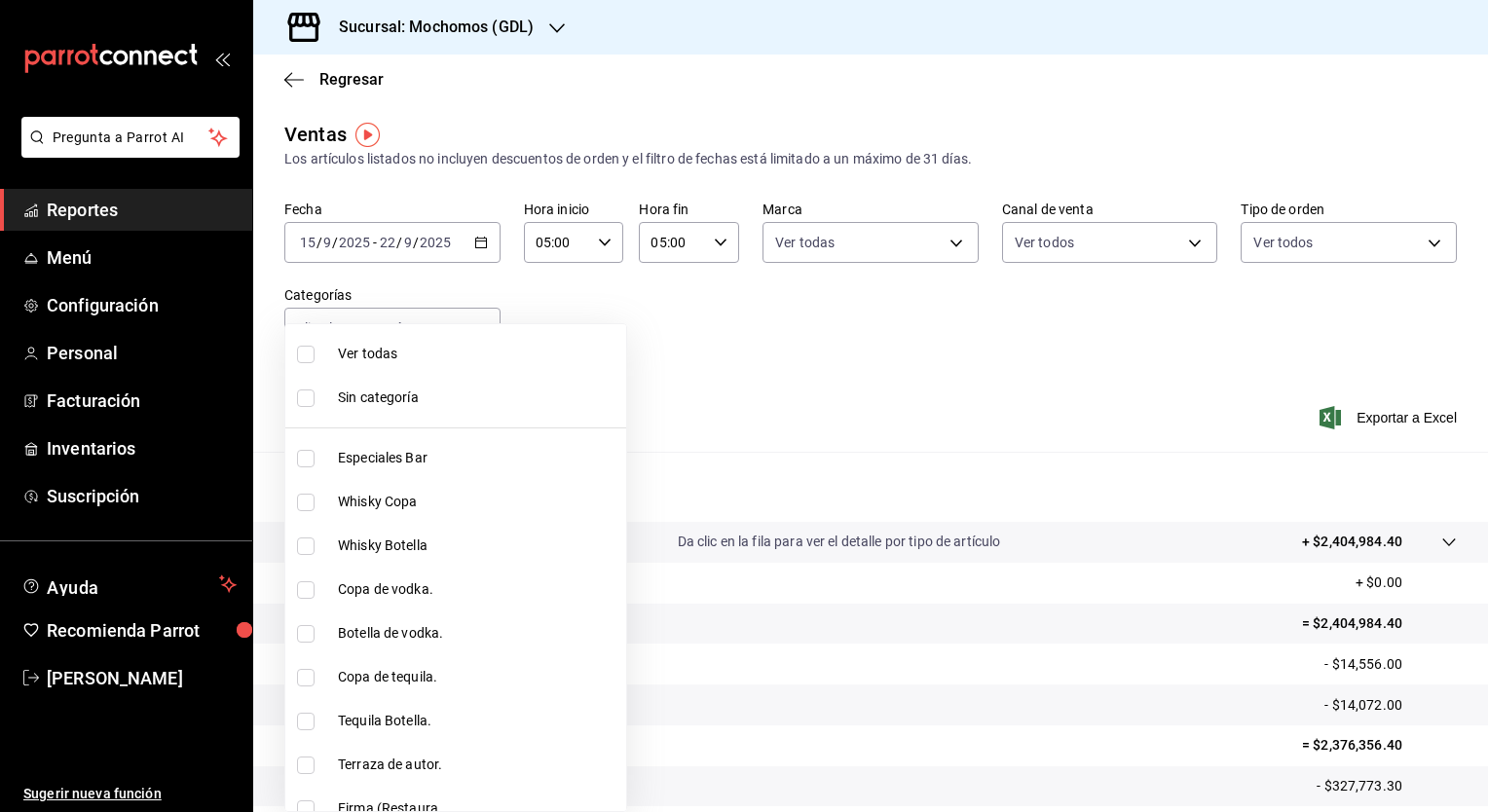
checkbox input "true"
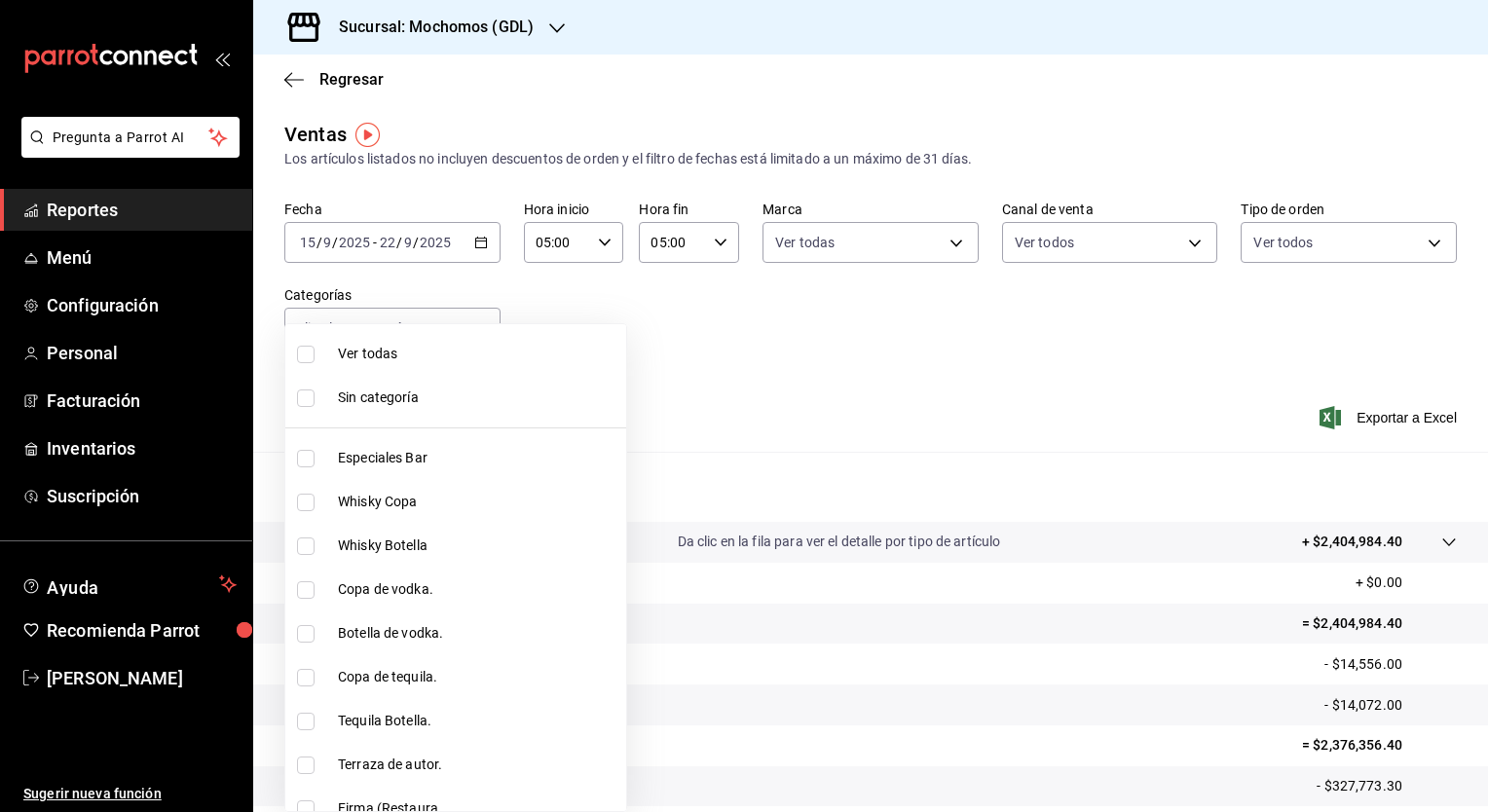
checkbox input "true"
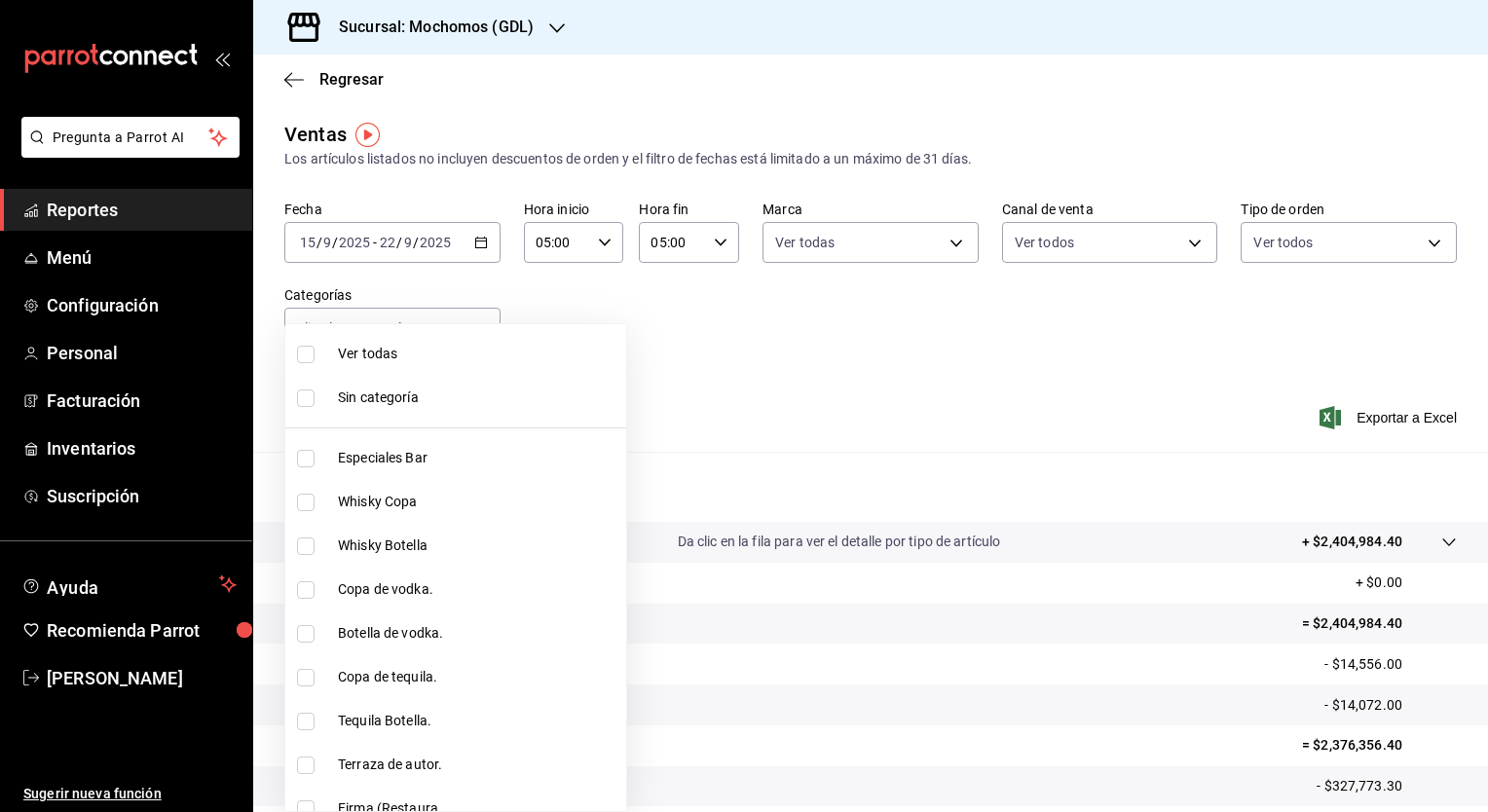
checkbox input "true"
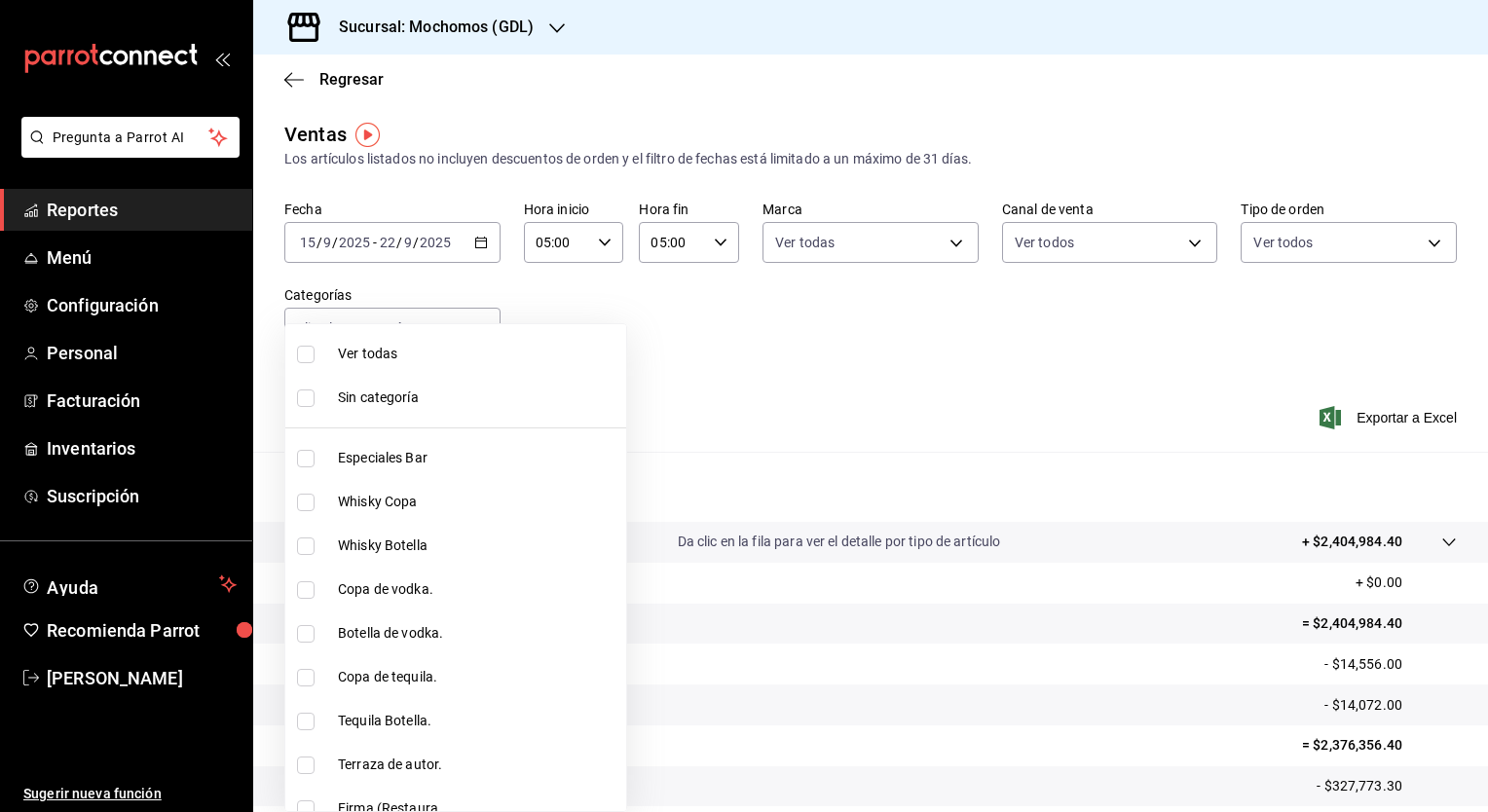
checkbox input "true"
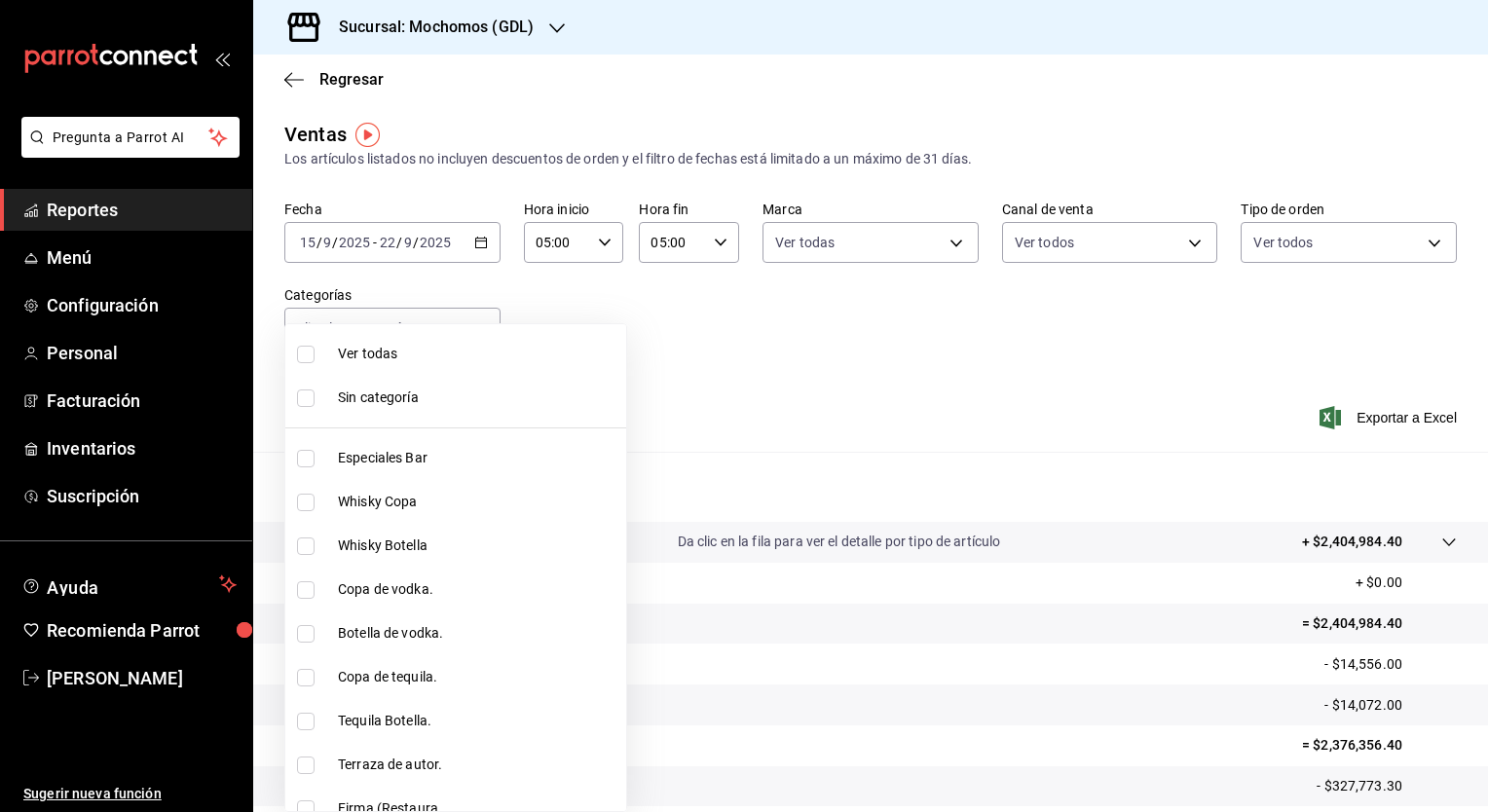
checkbox input "true"
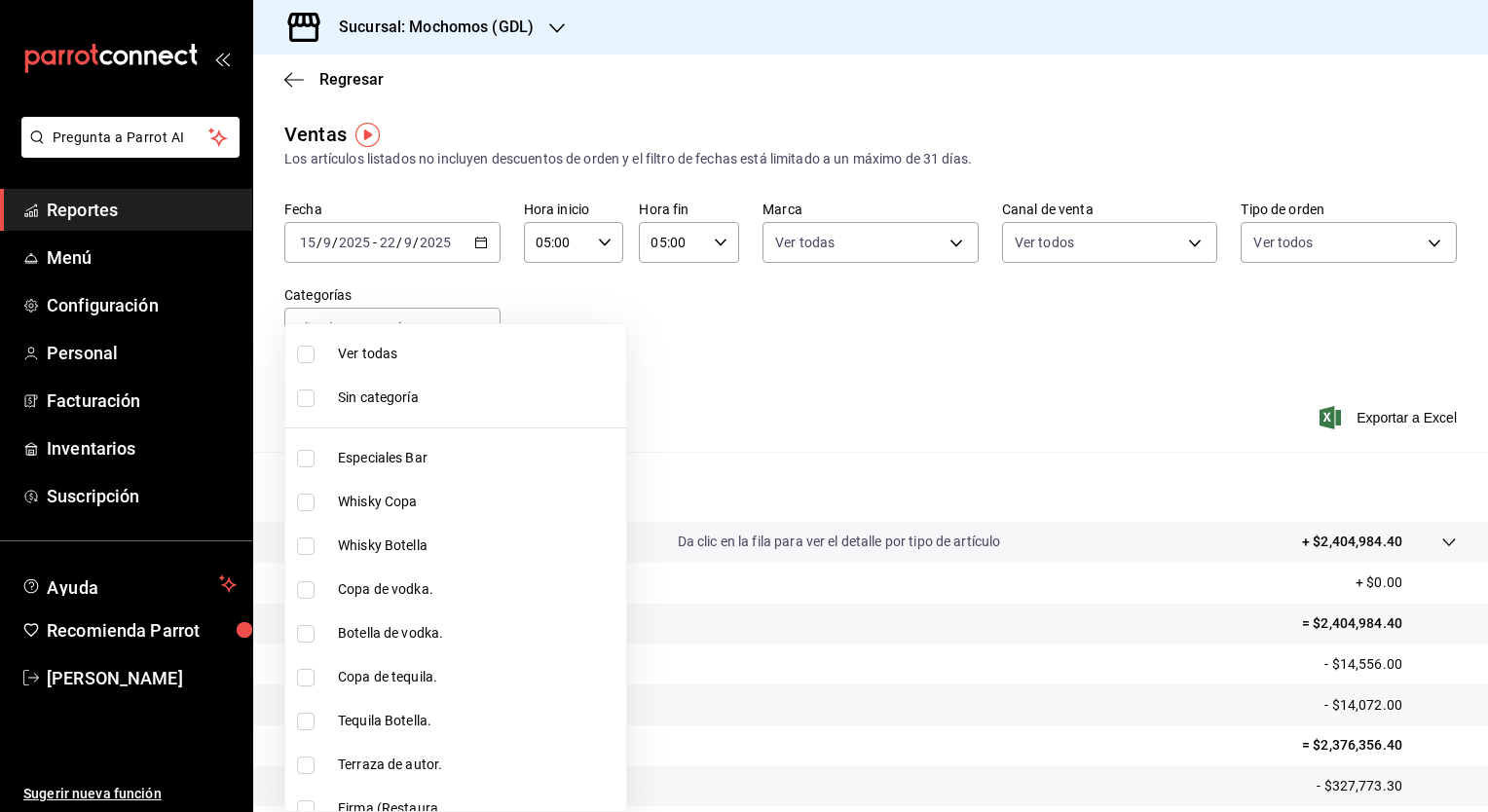
checkbox input "true"
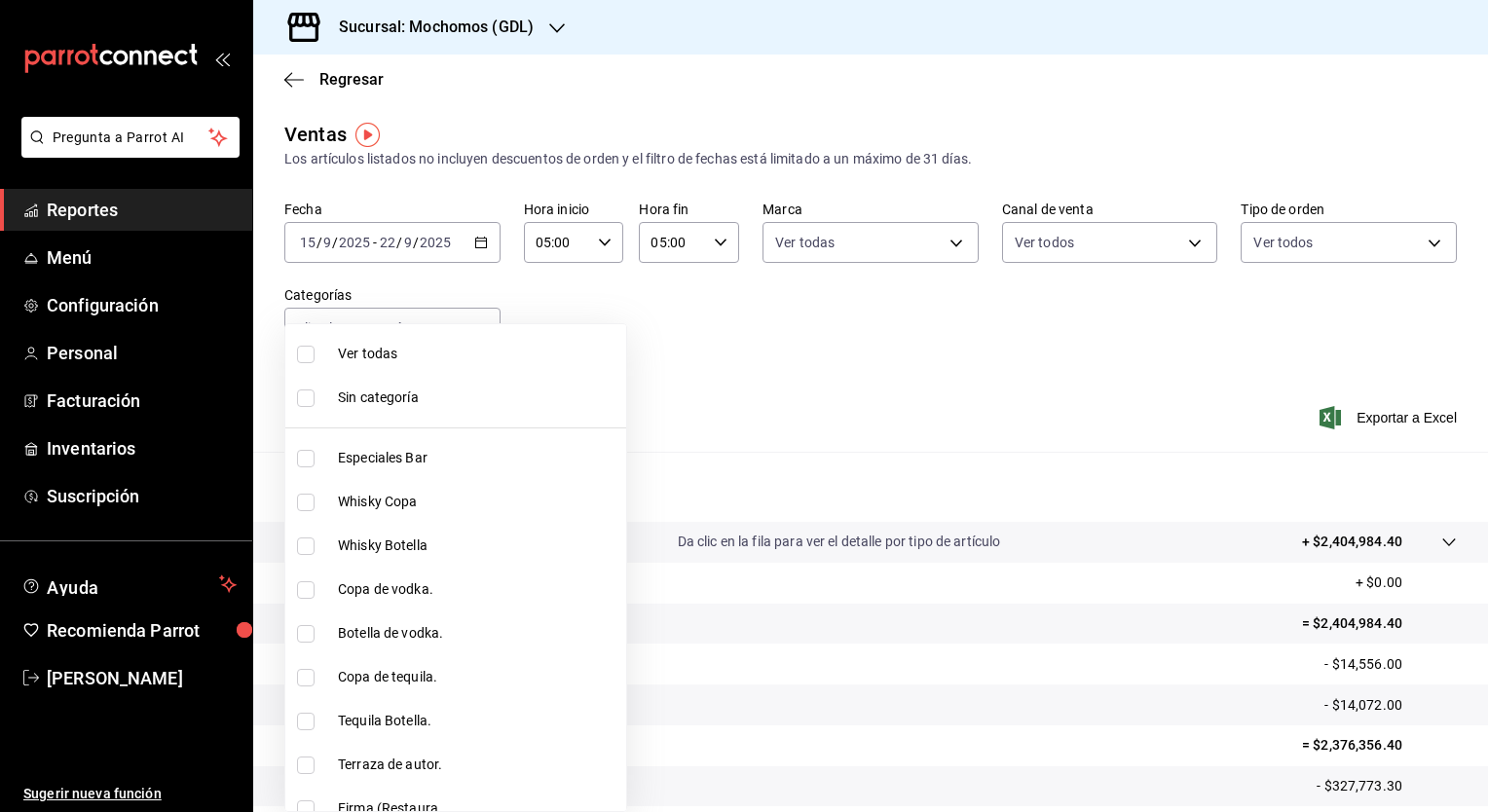
checkbox input "true"
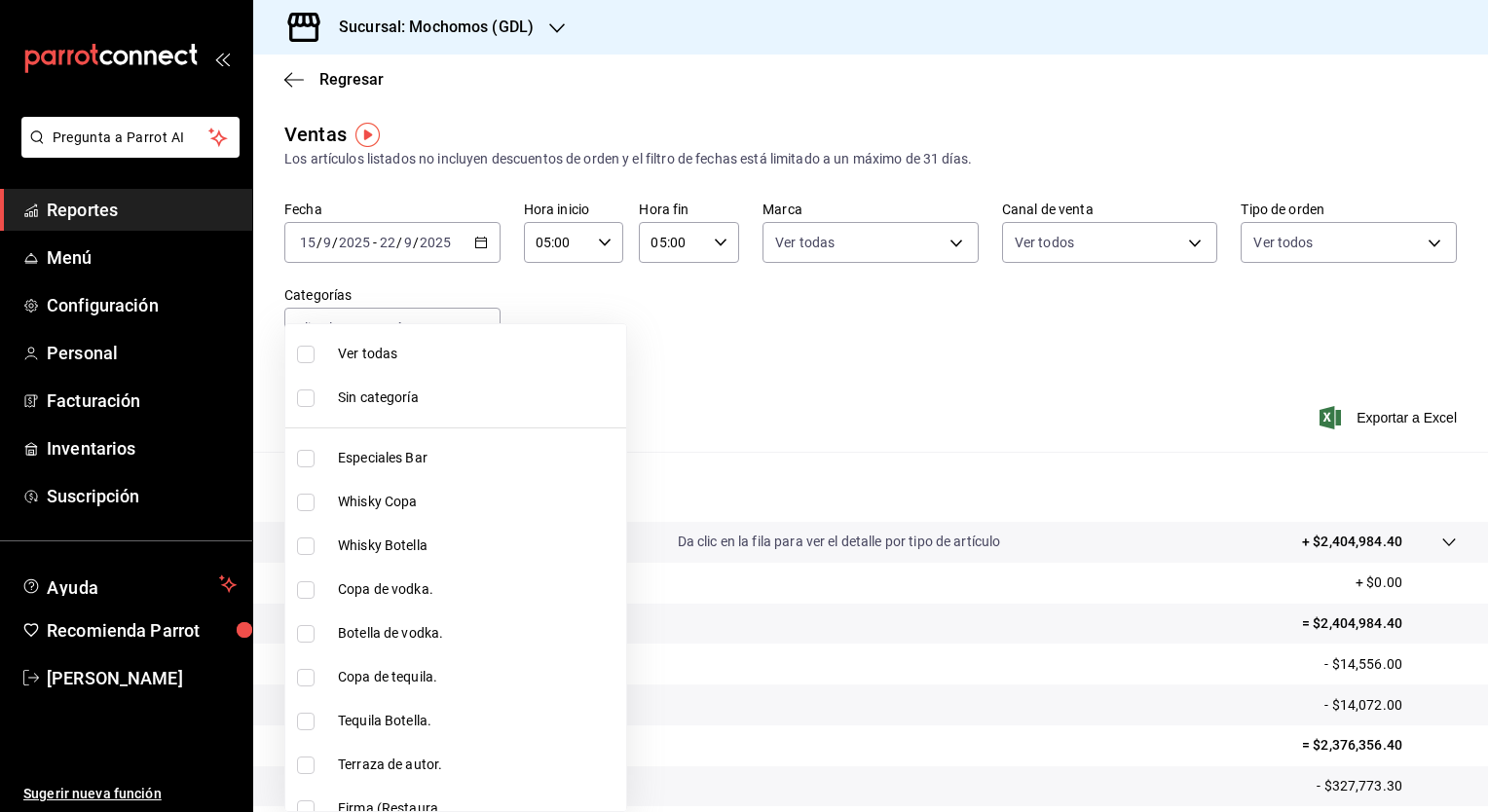
checkbox input "true"
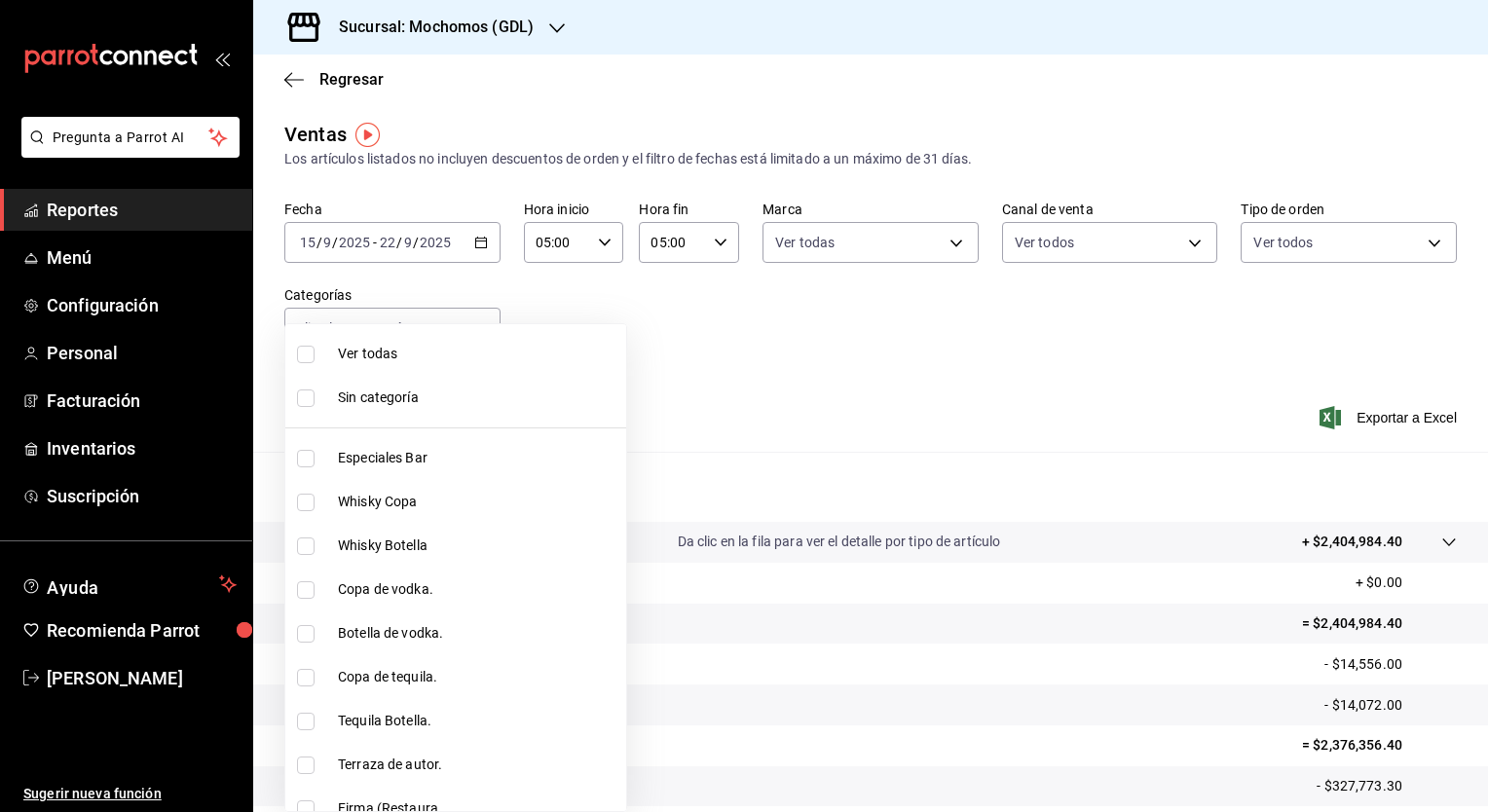
checkbox input "true"
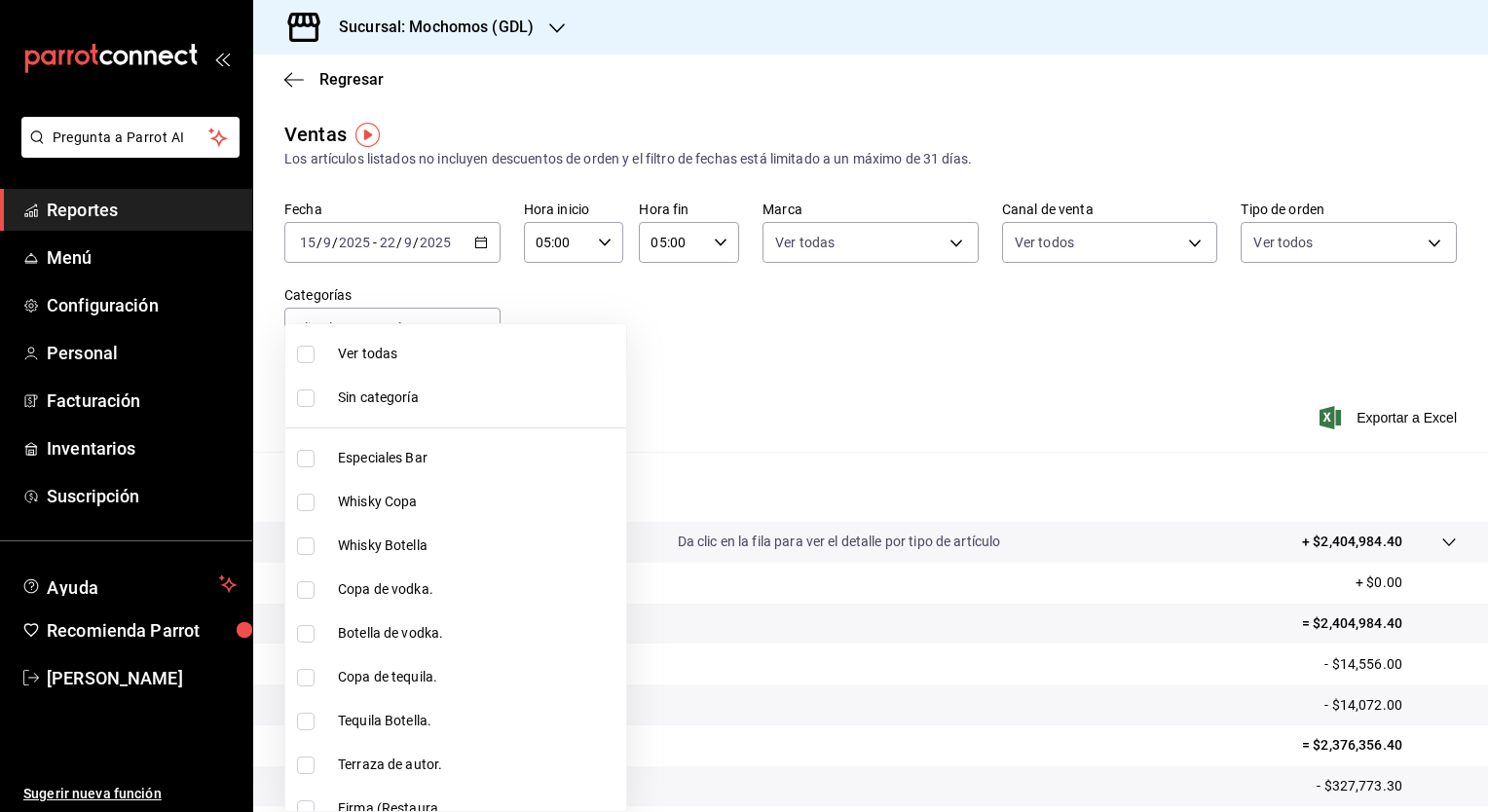
checkbox input "true"
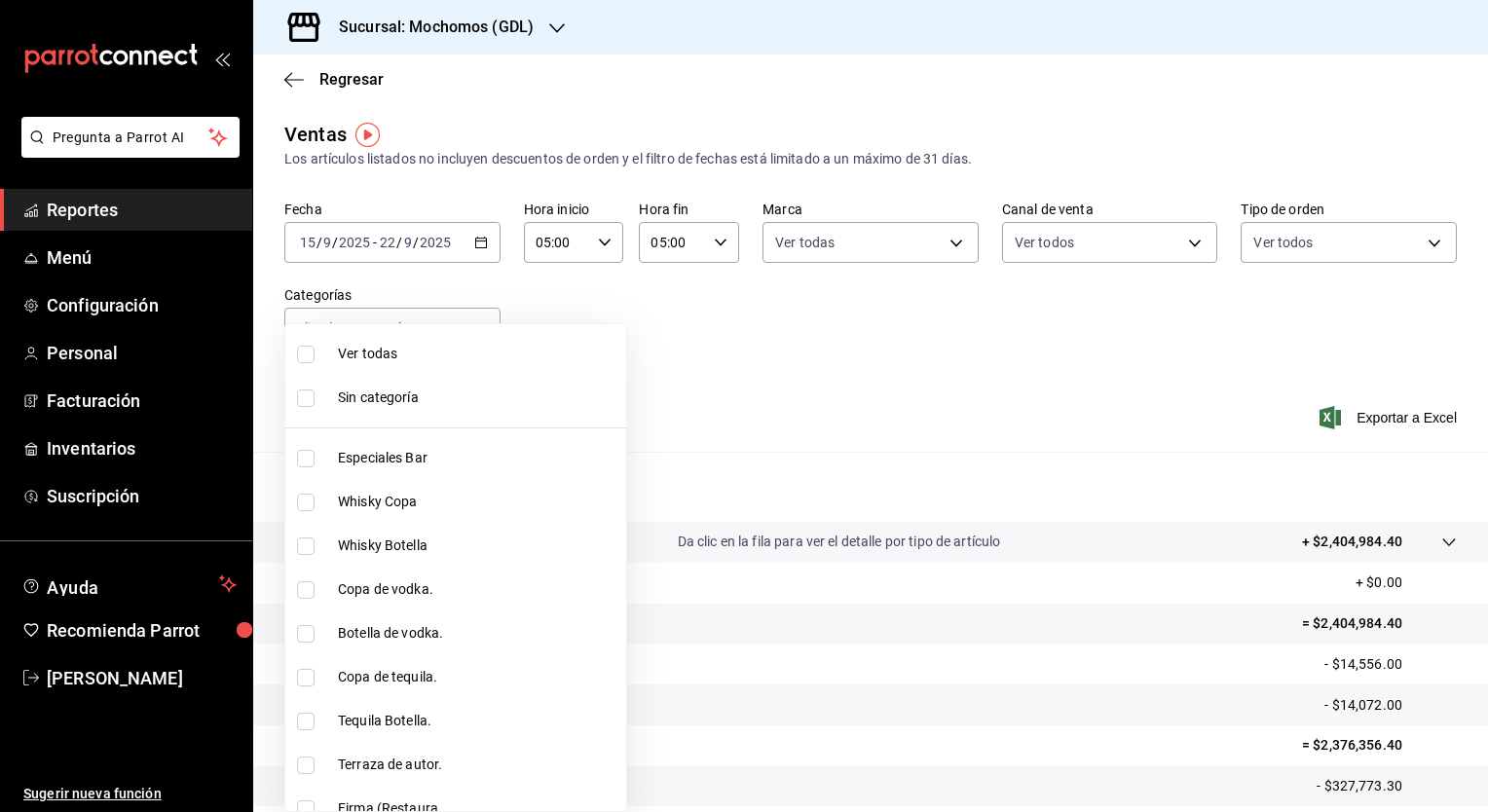
checkbox input "true"
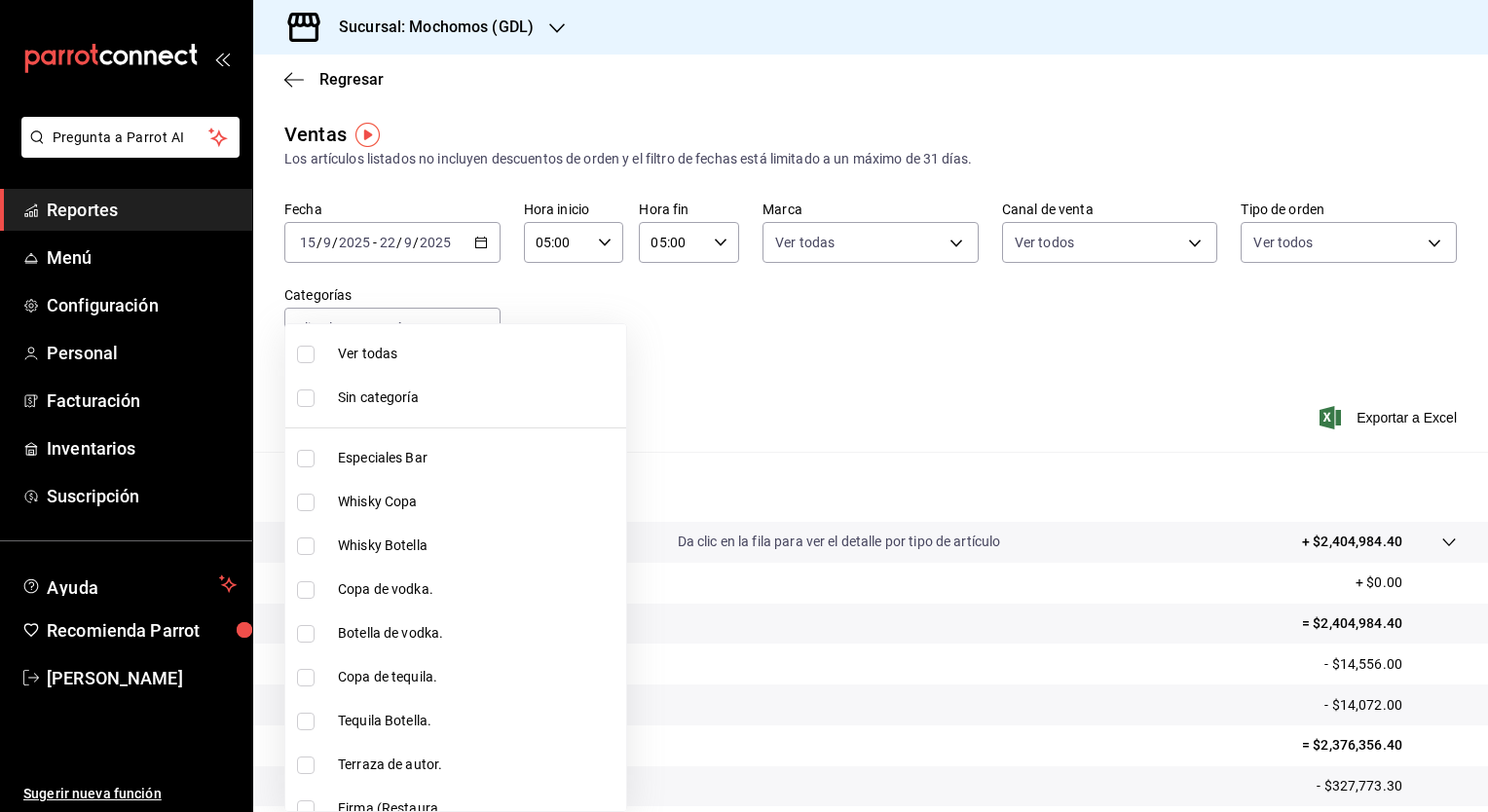
checkbox input "true"
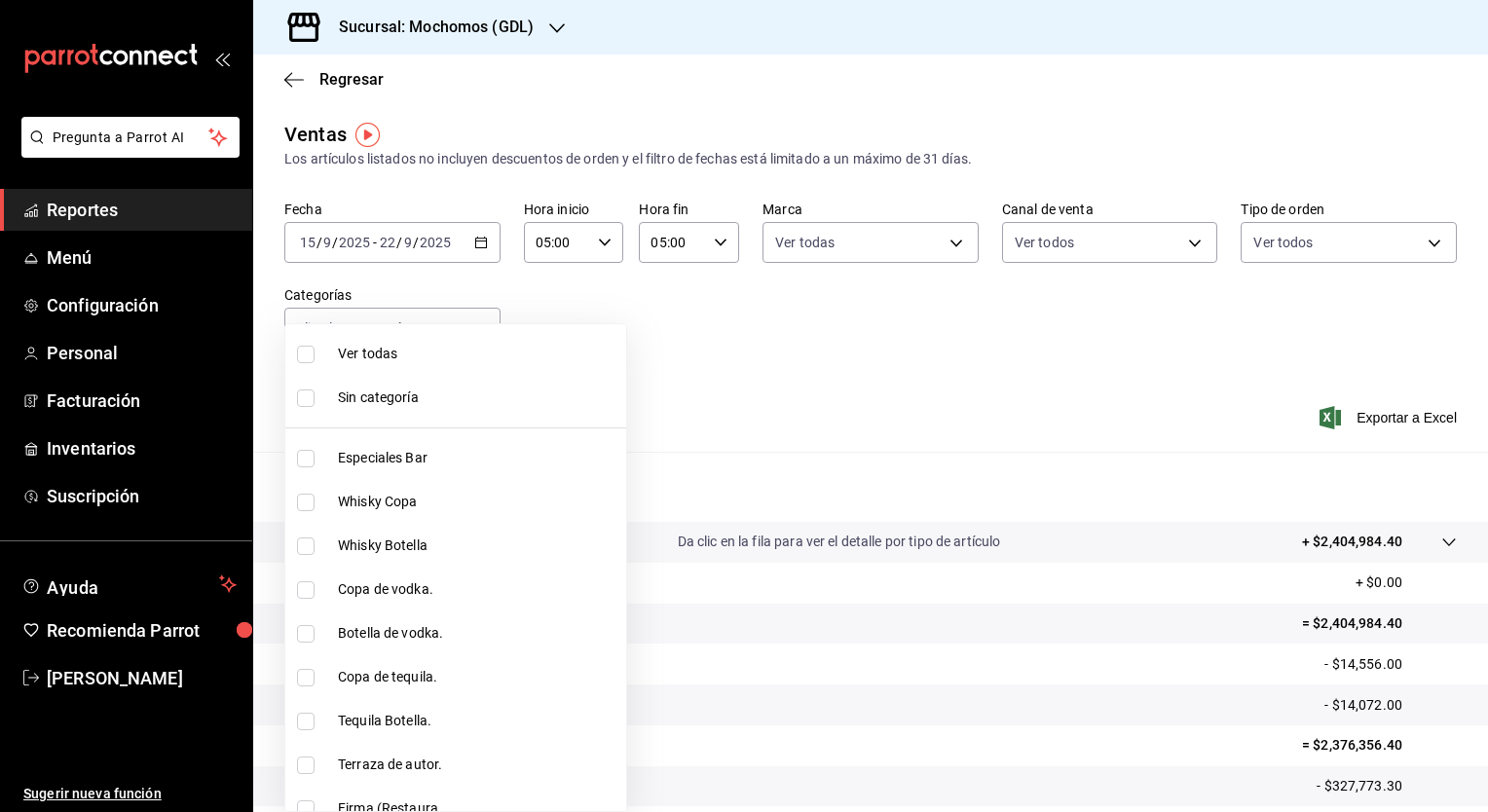
checkbox input "true"
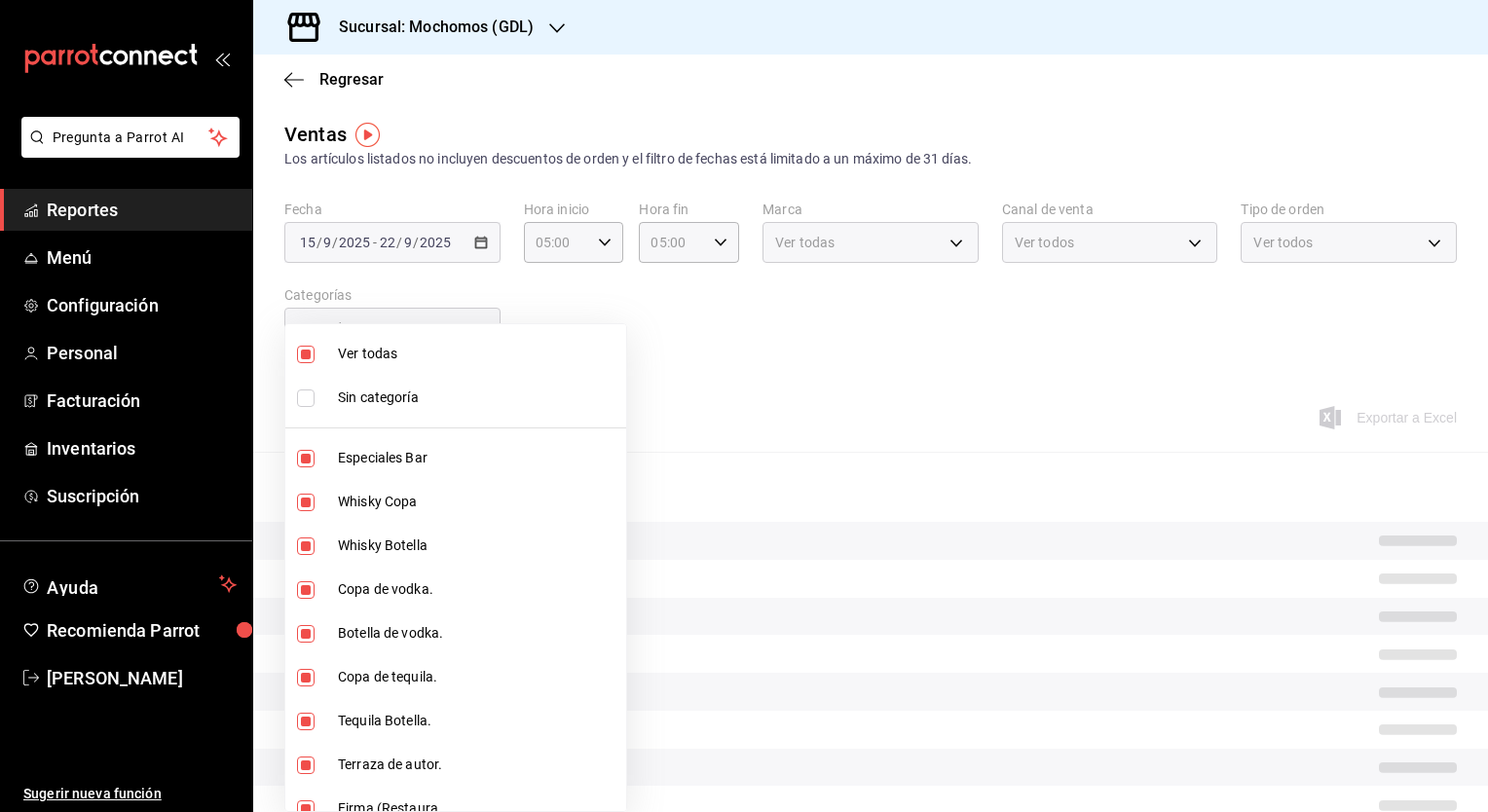
click at [638, 386] on div at bounding box center [744, 406] width 1488 height 812
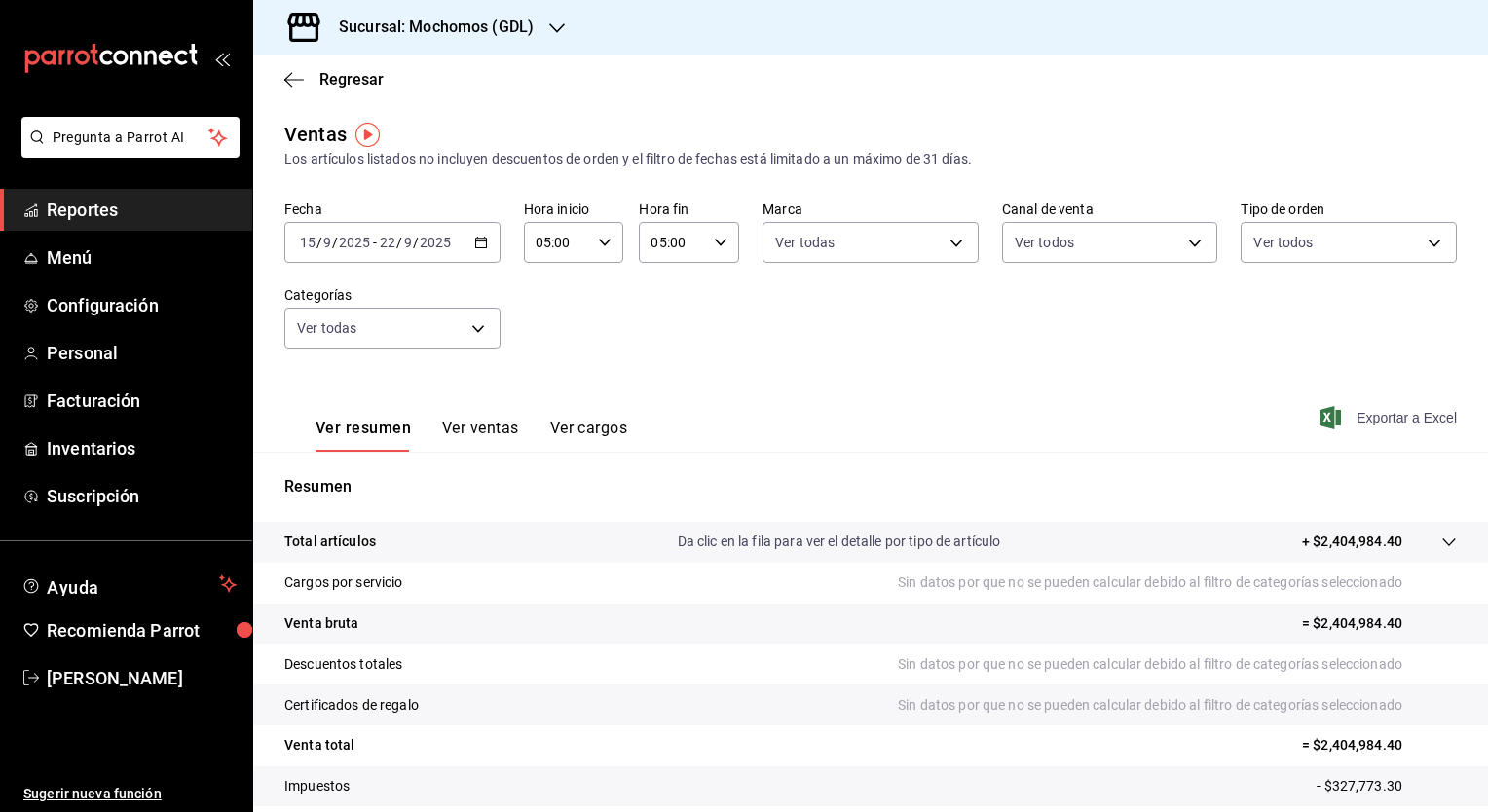
click at [1357, 417] on font "Exportar a Excel" at bounding box center [1406, 418] width 101 height 16
click at [381, 239] on input "22" at bounding box center [388, 243] width 18 height 16
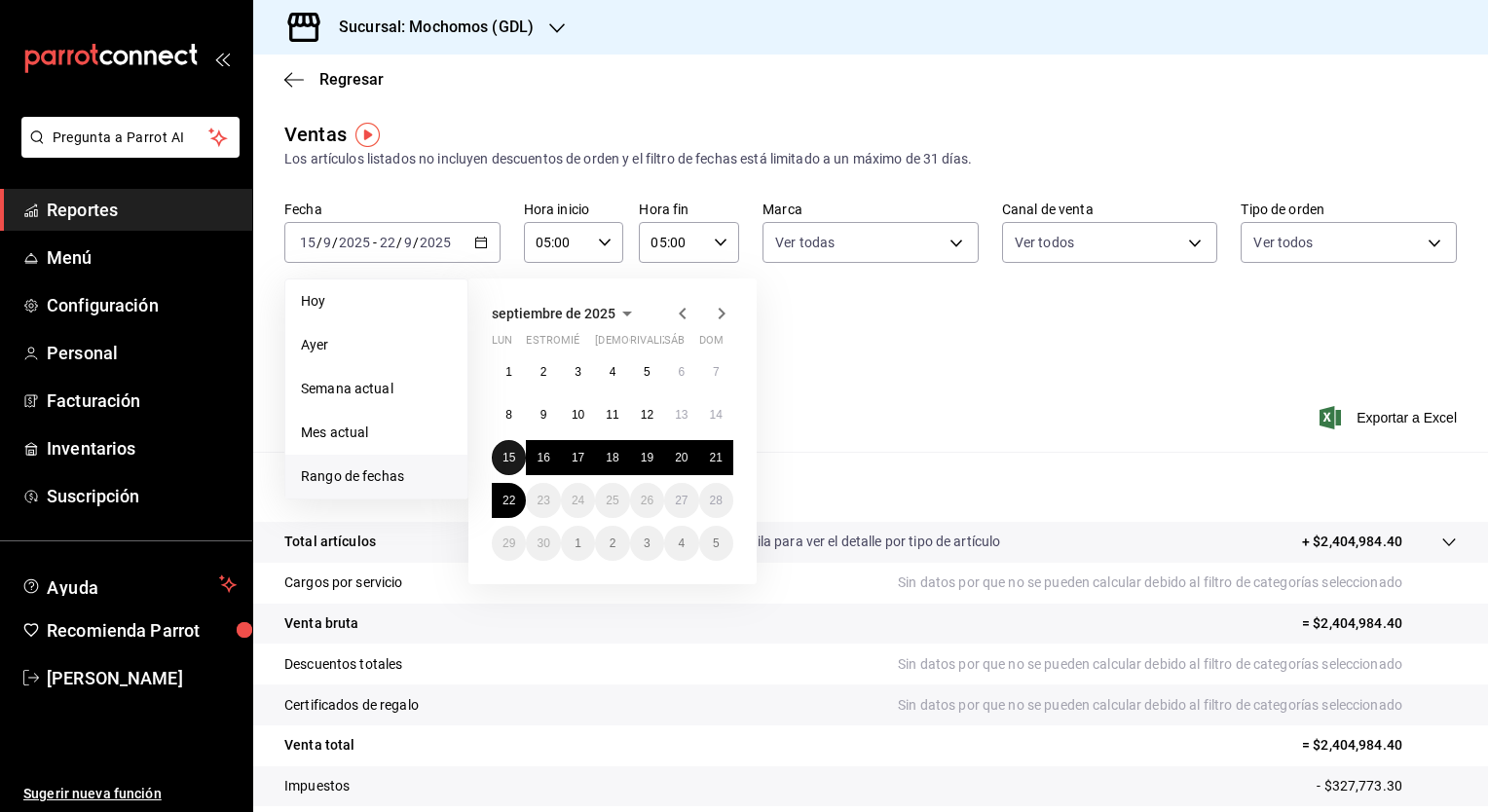
click at [505, 456] on abbr "15" at bounding box center [509, 458] width 13 height 14
click at [510, 495] on abbr "22" at bounding box center [509, 501] width 13 height 14
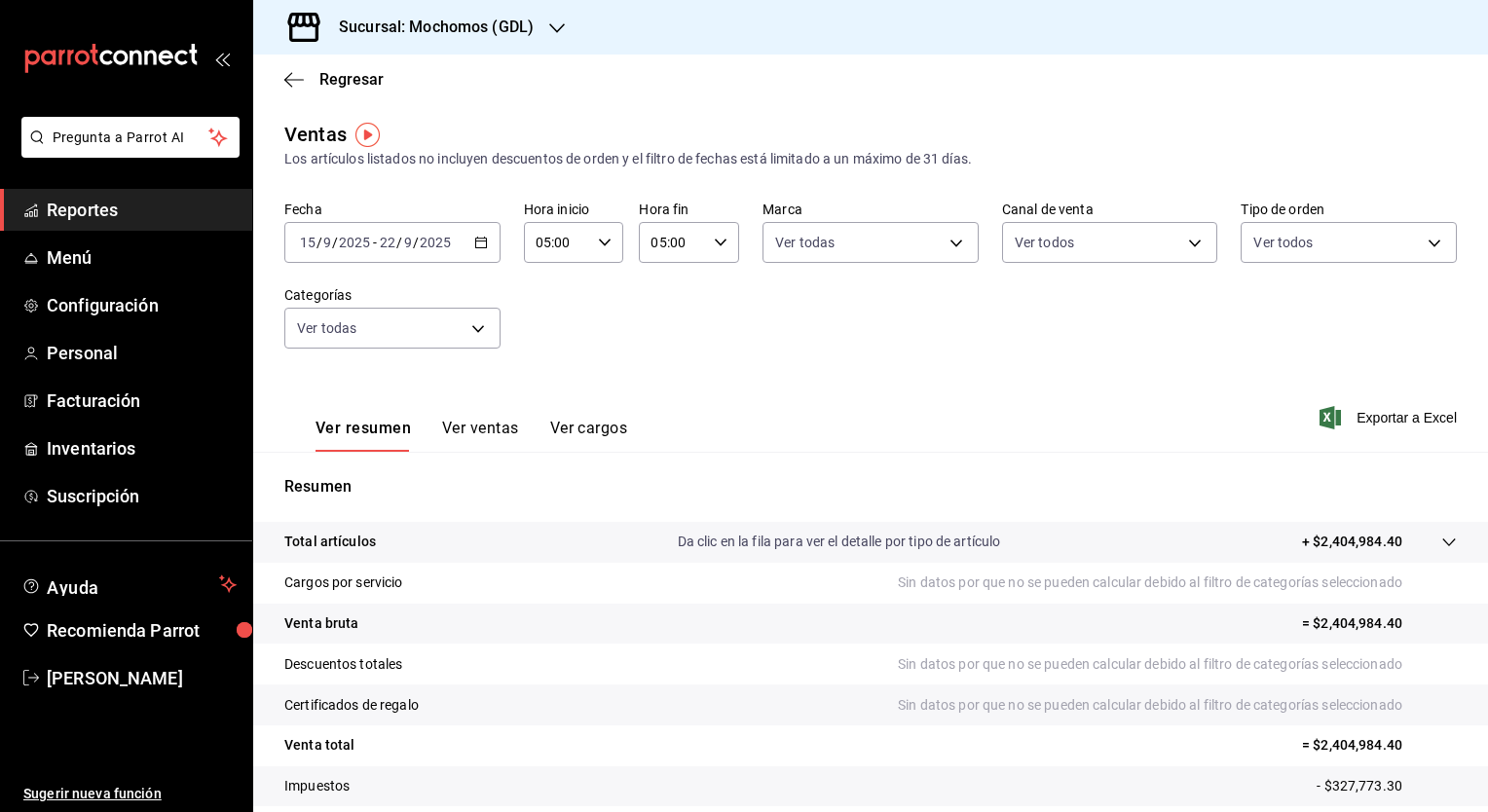
click at [610, 252] on div "05:00 Hora inicio" at bounding box center [574, 242] width 101 height 41
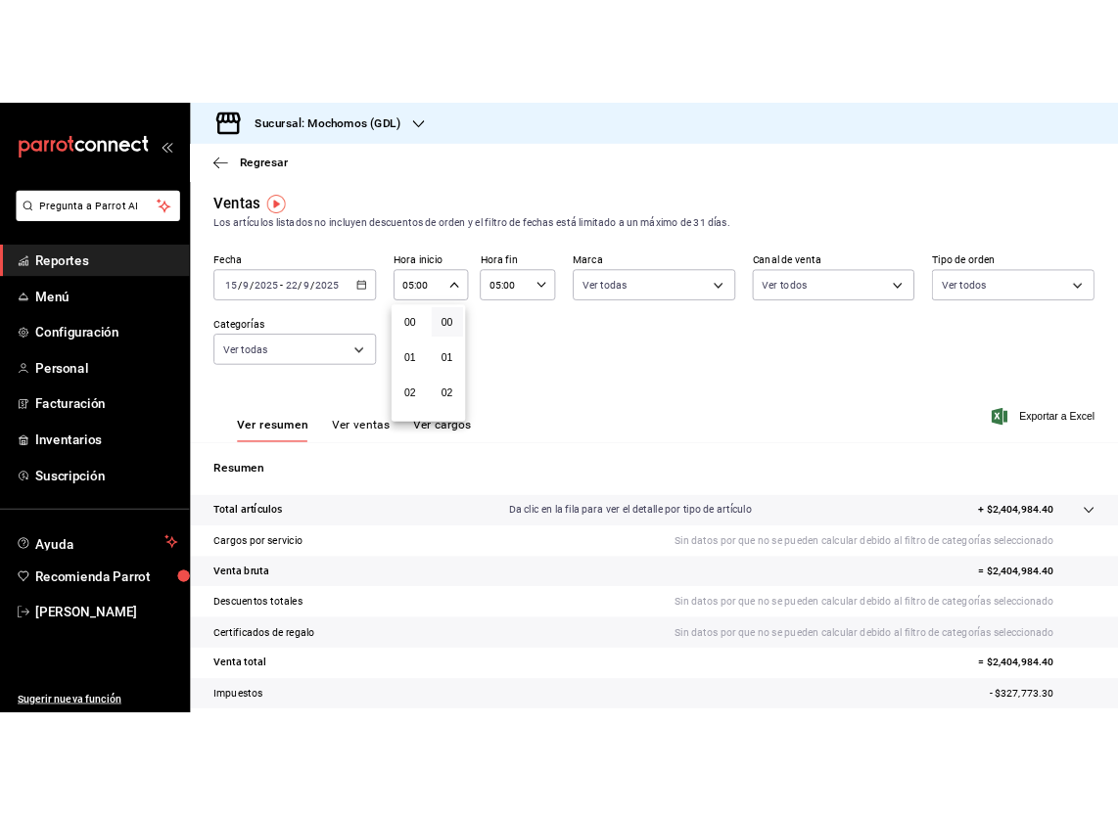
scroll to position [239, 0]
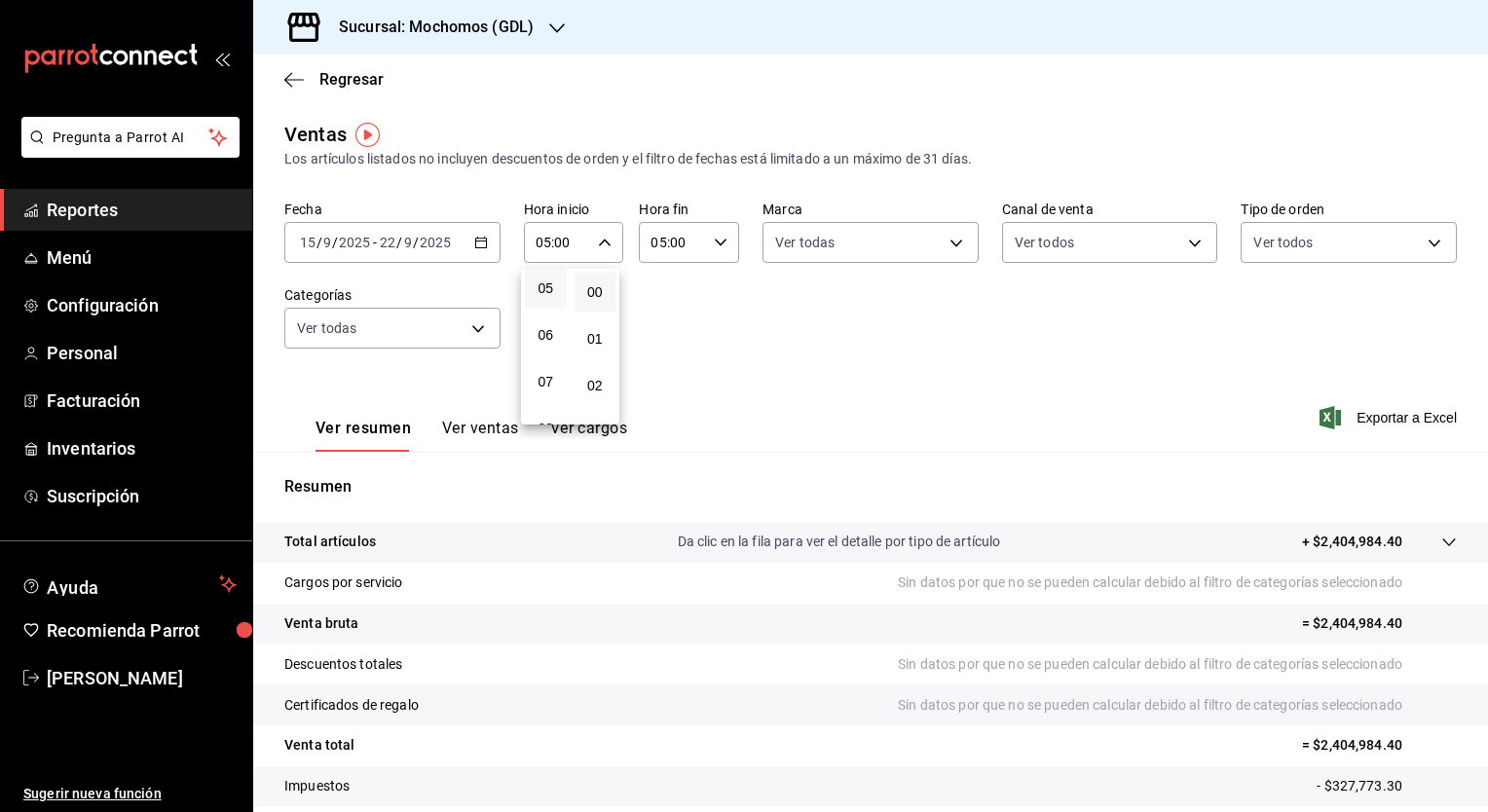
click at [610, 252] on div at bounding box center [744, 406] width 1488 height 812
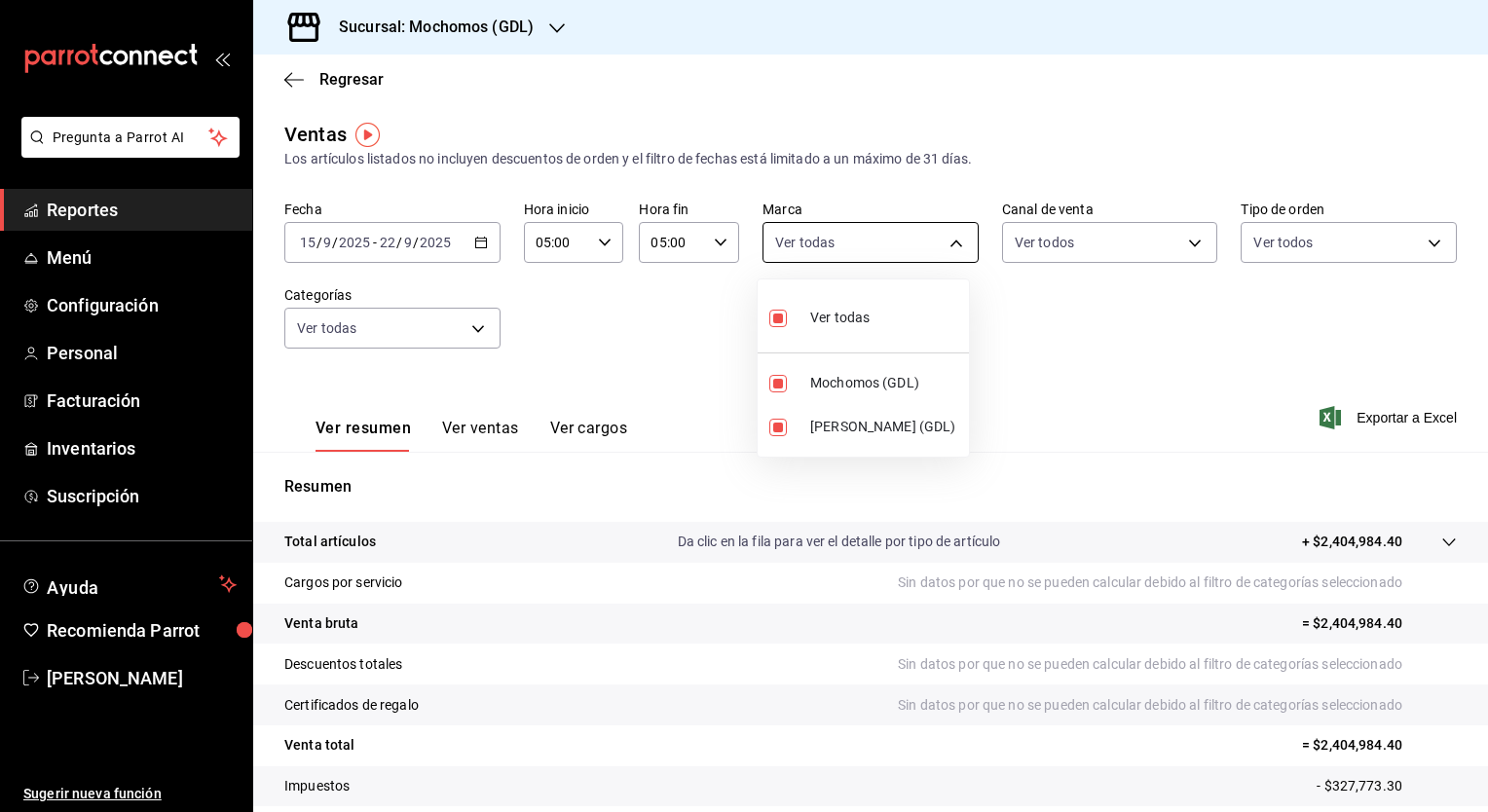
click at [955, 245] on body "Pregunta a Parrot AI Reportes Menú Configuración Personal Facturación Inventari…" at bounding box center [744, 406] width 1488 height 812
click at [955, 245] on div at bounding box center [744, 406] width 1488 height 812
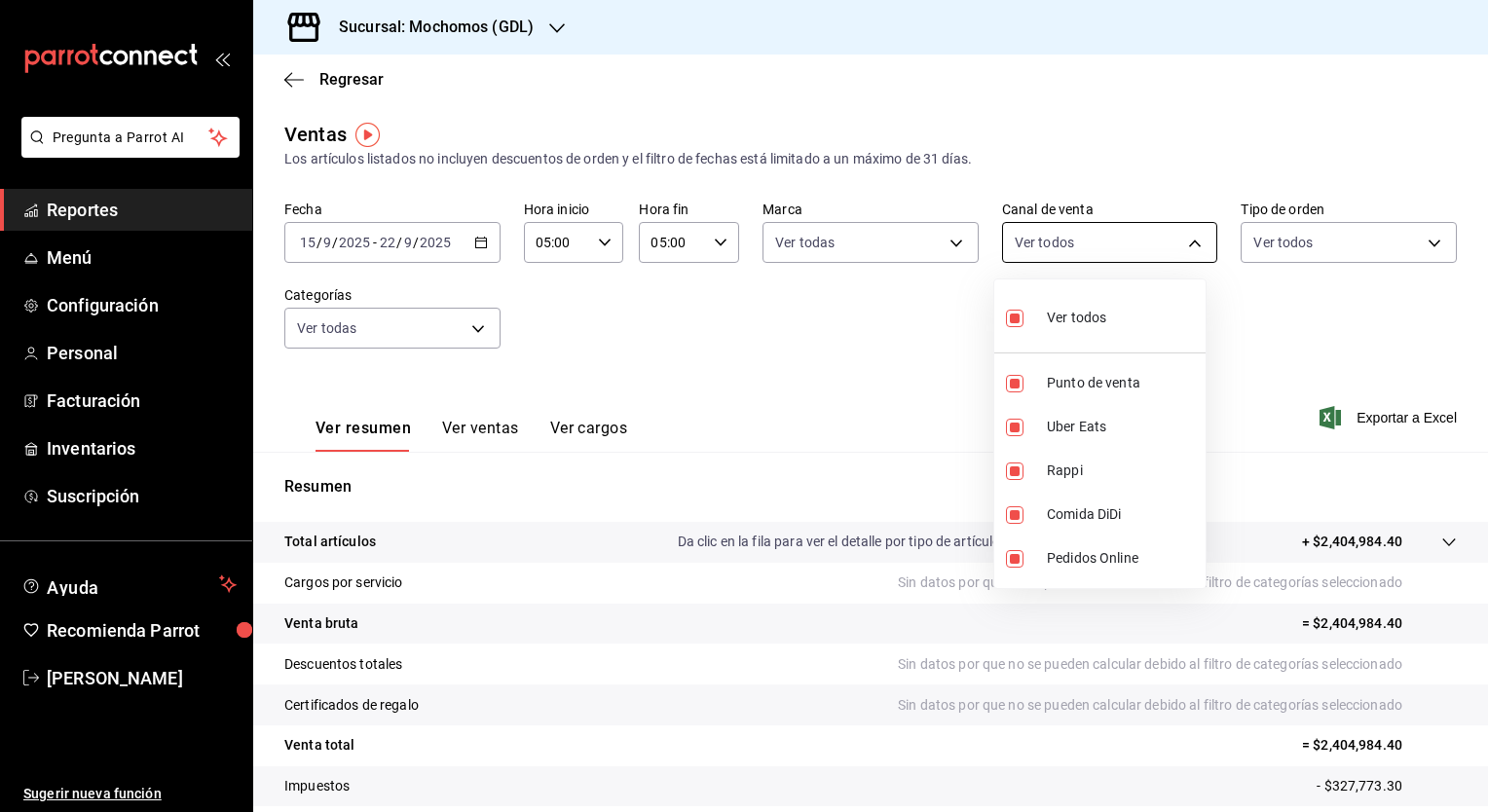
click at [1179, 245] on body "Pregunta a Parrot AI Reportes Menú Configuración Personal Facturación Inventari…" at bounding box center [744, 406] width 1488 height 812
click at [1179, 245] on div at bounding box center [744, 406] width 1488 height 812
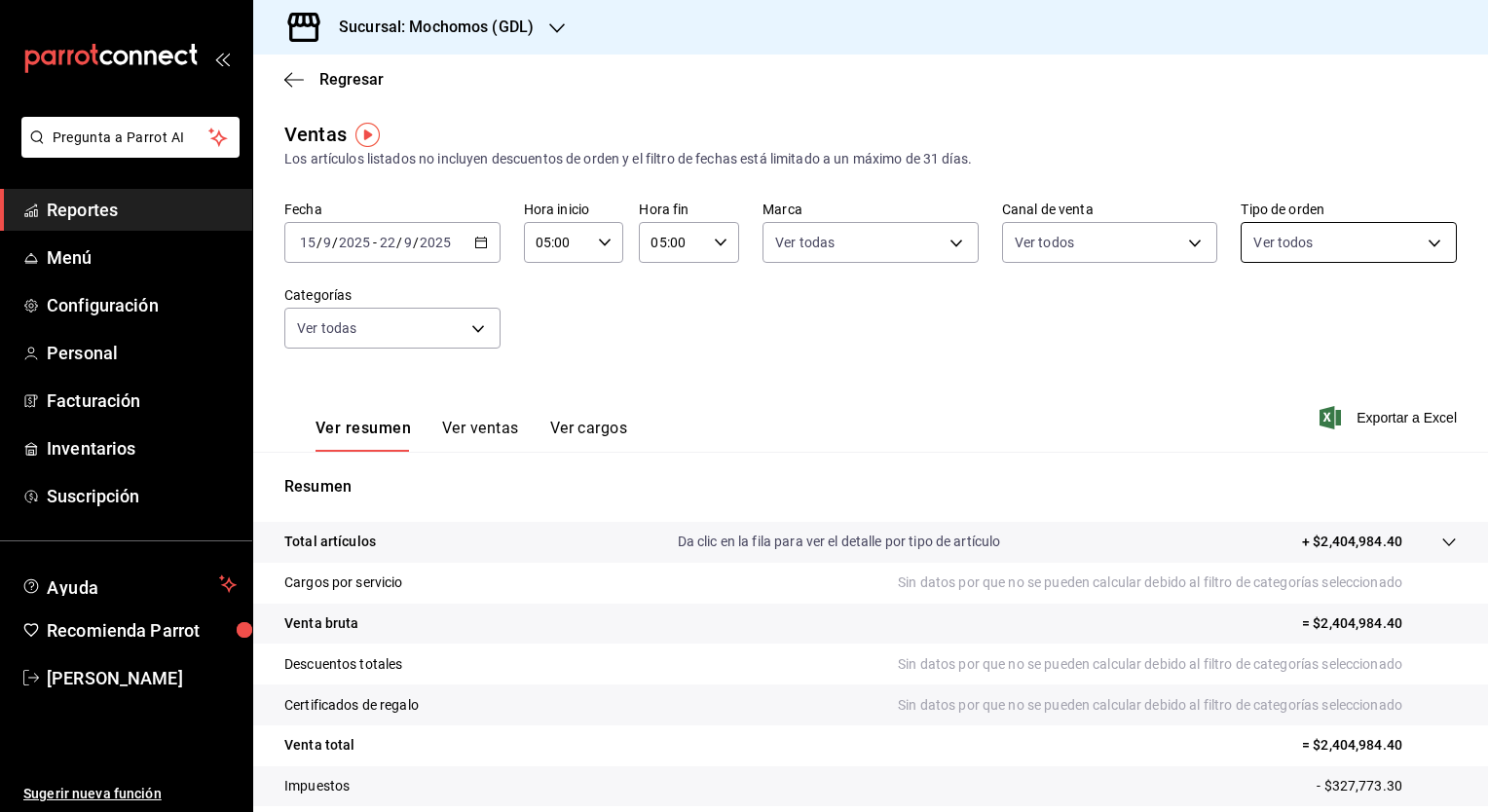
click at [1418, 242] on body "Pregunta a Parrot AI Reportes Menú Configuración Personal Facturación Inventari…" at bounding box center [744, 406] width 1488 height 812
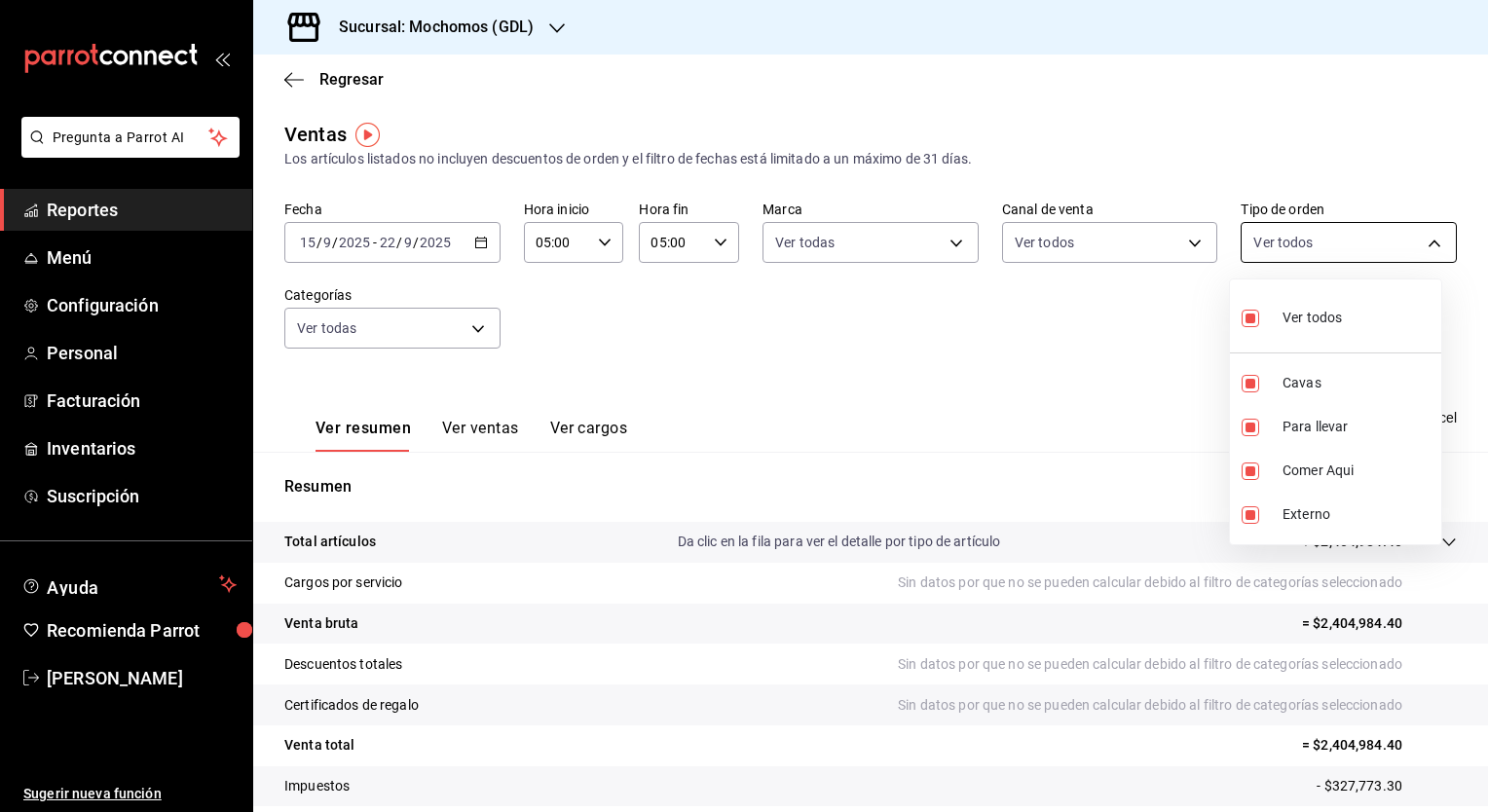
click at [1418, 242] on div at bounding box center [744, 406] width 1488 height 812
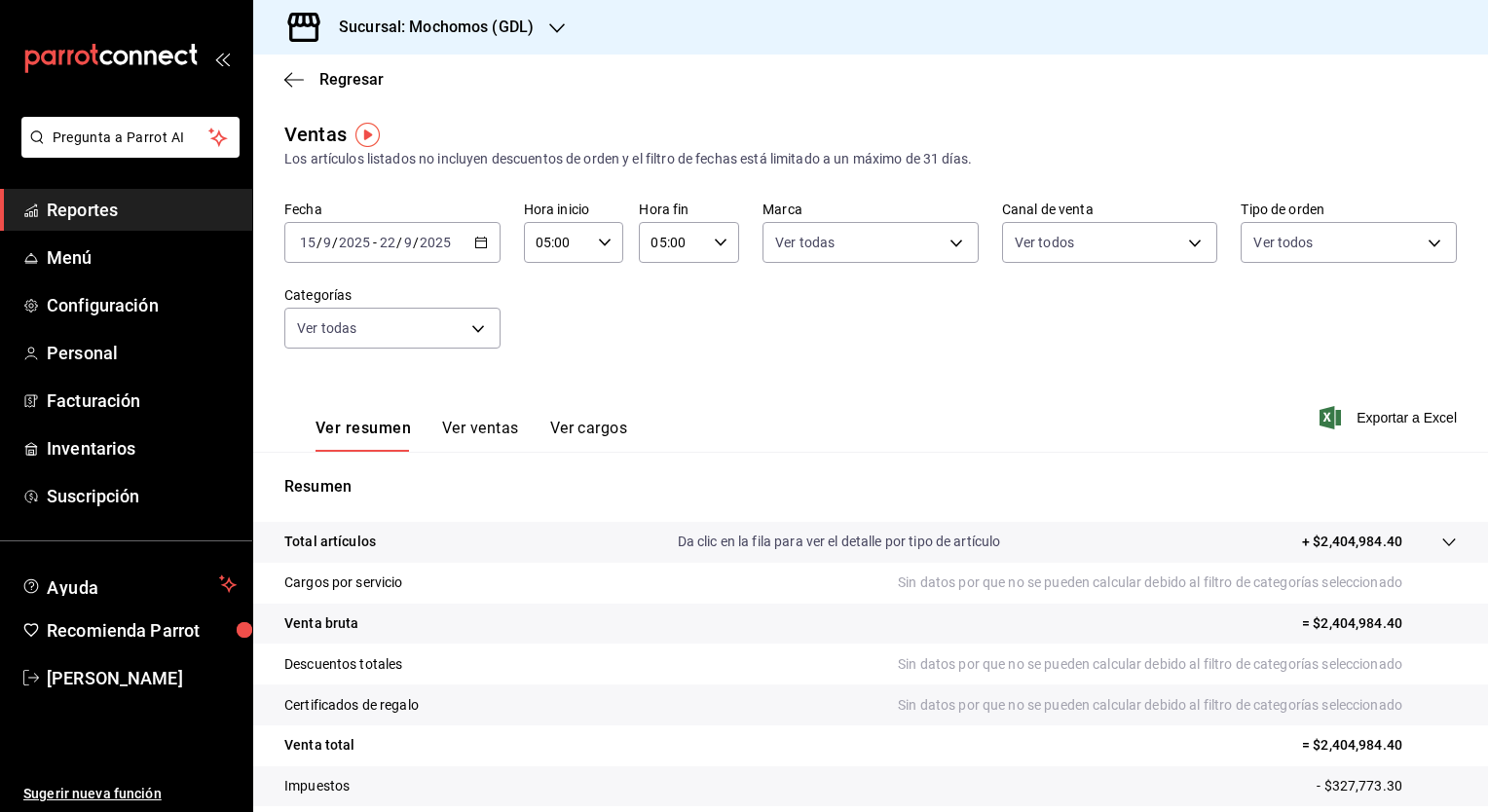
click at [464, 432] on button "Ver ventas" at bounding box center [480, 435] width 77 height 33
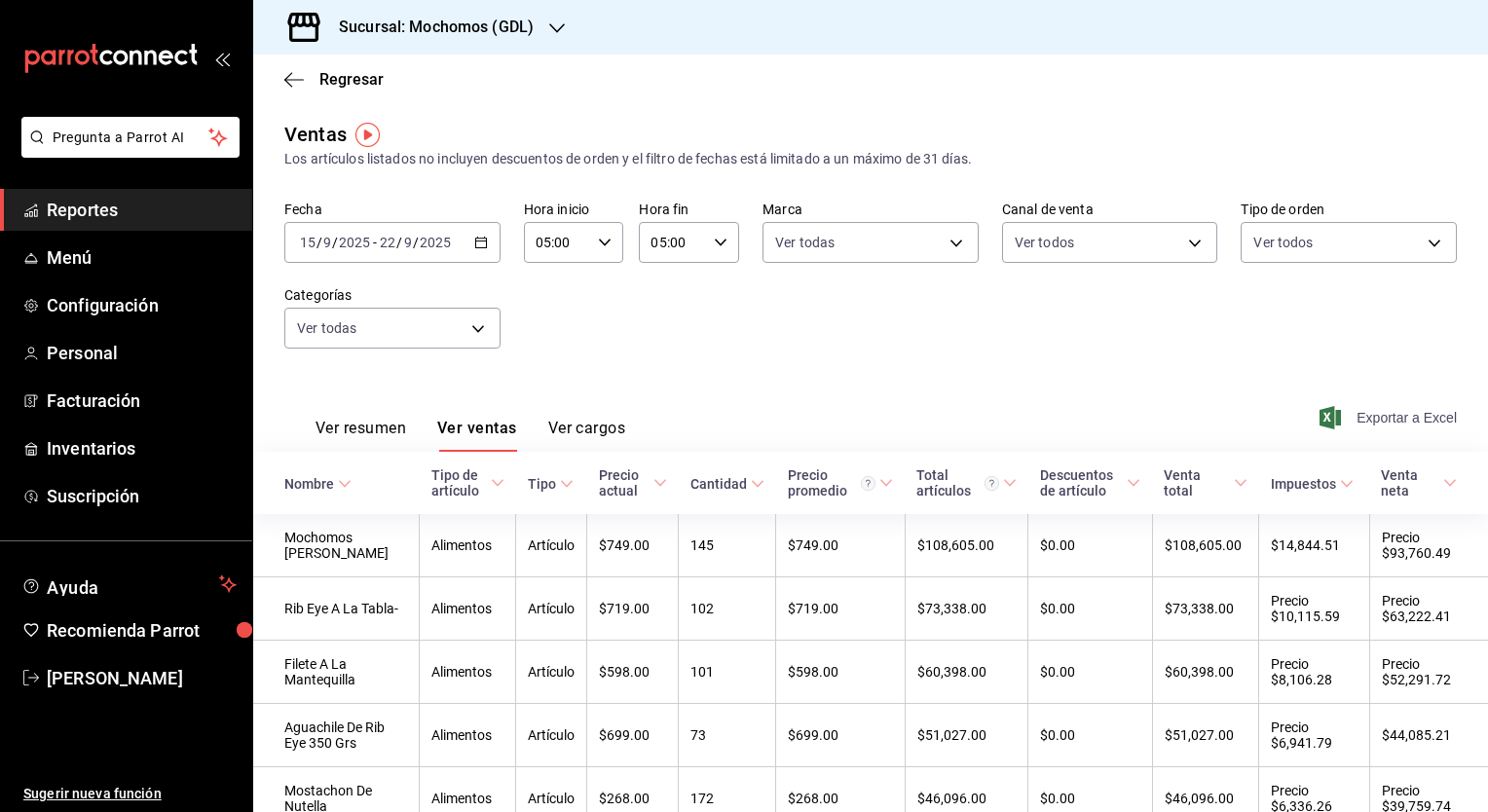
click at [1379, 425] on font "Exportar a Excel" at bounding box center [1406, 418] width 101 height 16
